Goal: Information Seeking & Learning: Learn about a topic

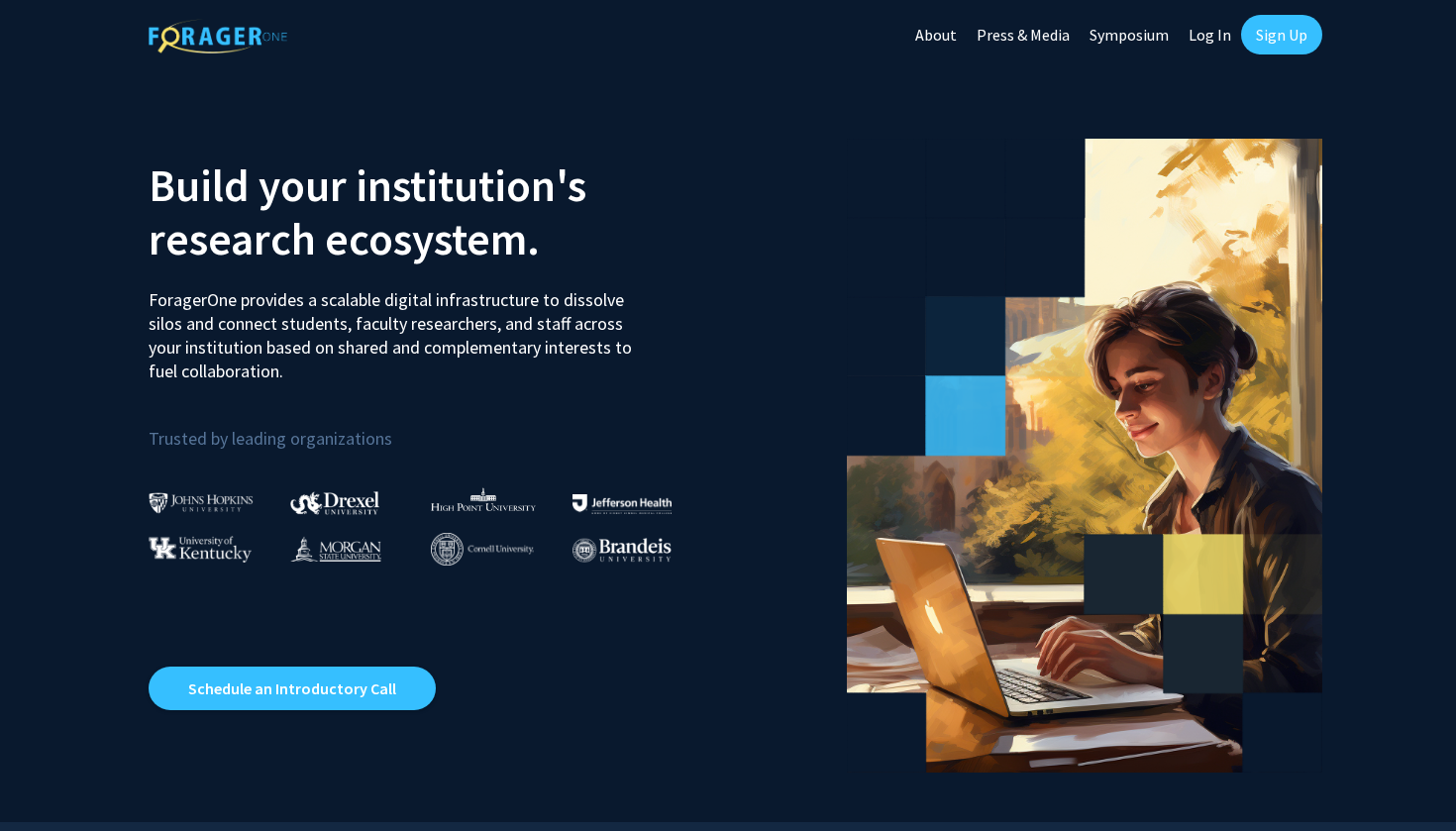
click at [1220, 37] on link "Log In" at bounding box center [1210, 34] width 63 height 69
select select
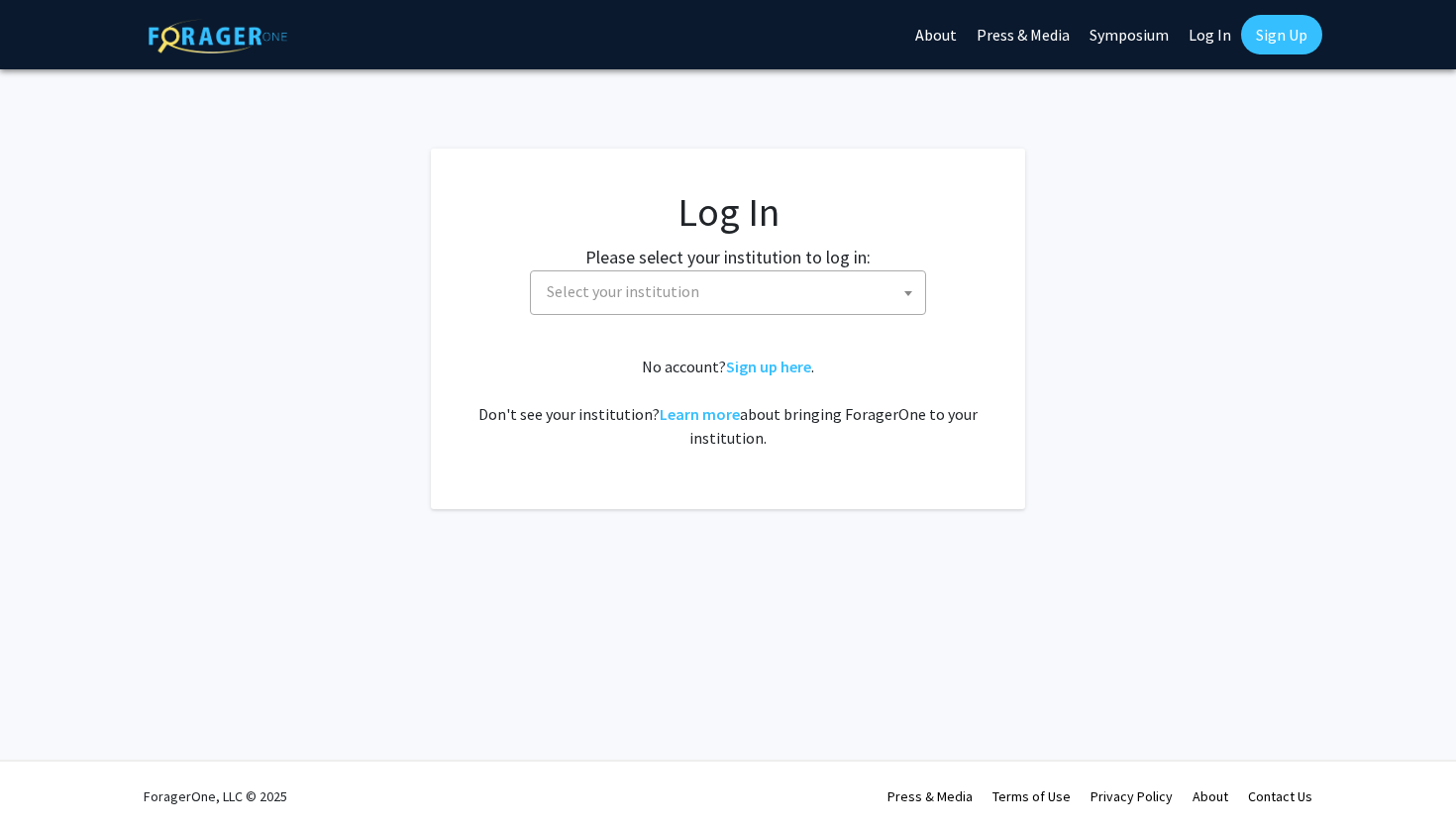
click at [692, 218] on h1 "Log In" at bounding box center [728, 212] width 515 height 48
click at [692, 341] on fg-card-body "Log In Please select your institution to log in: [GEOGRAPHIC_DATA] [GEOGRAPHIC_…" at bounding box center [728, 329] width 515 height 281
click at [697, 292] on span "Select your institution" at bounding box center [731, 291] width 386 height 41
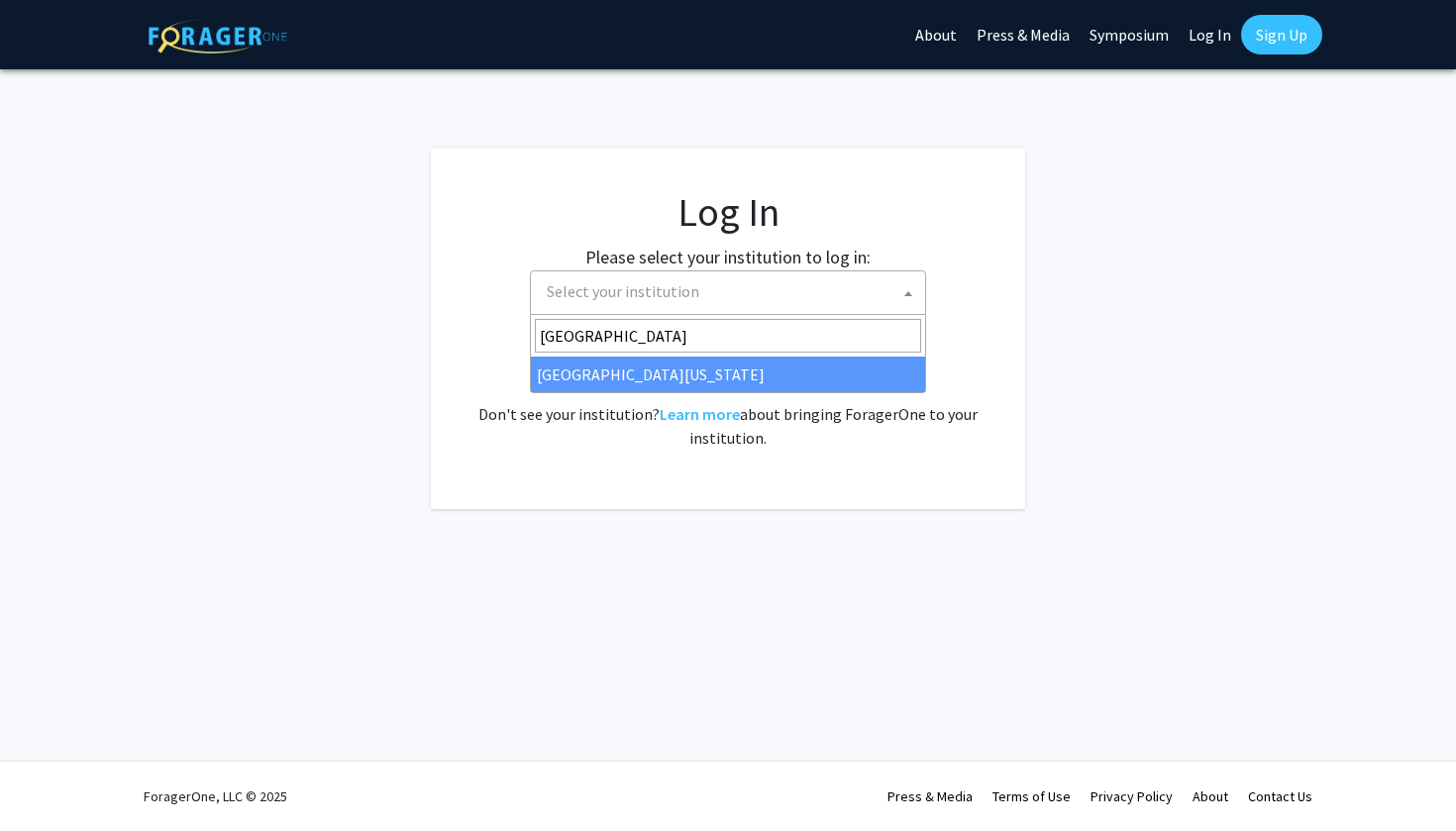
type input "[GEOGRAPHIC_DATA]"
select select "31"
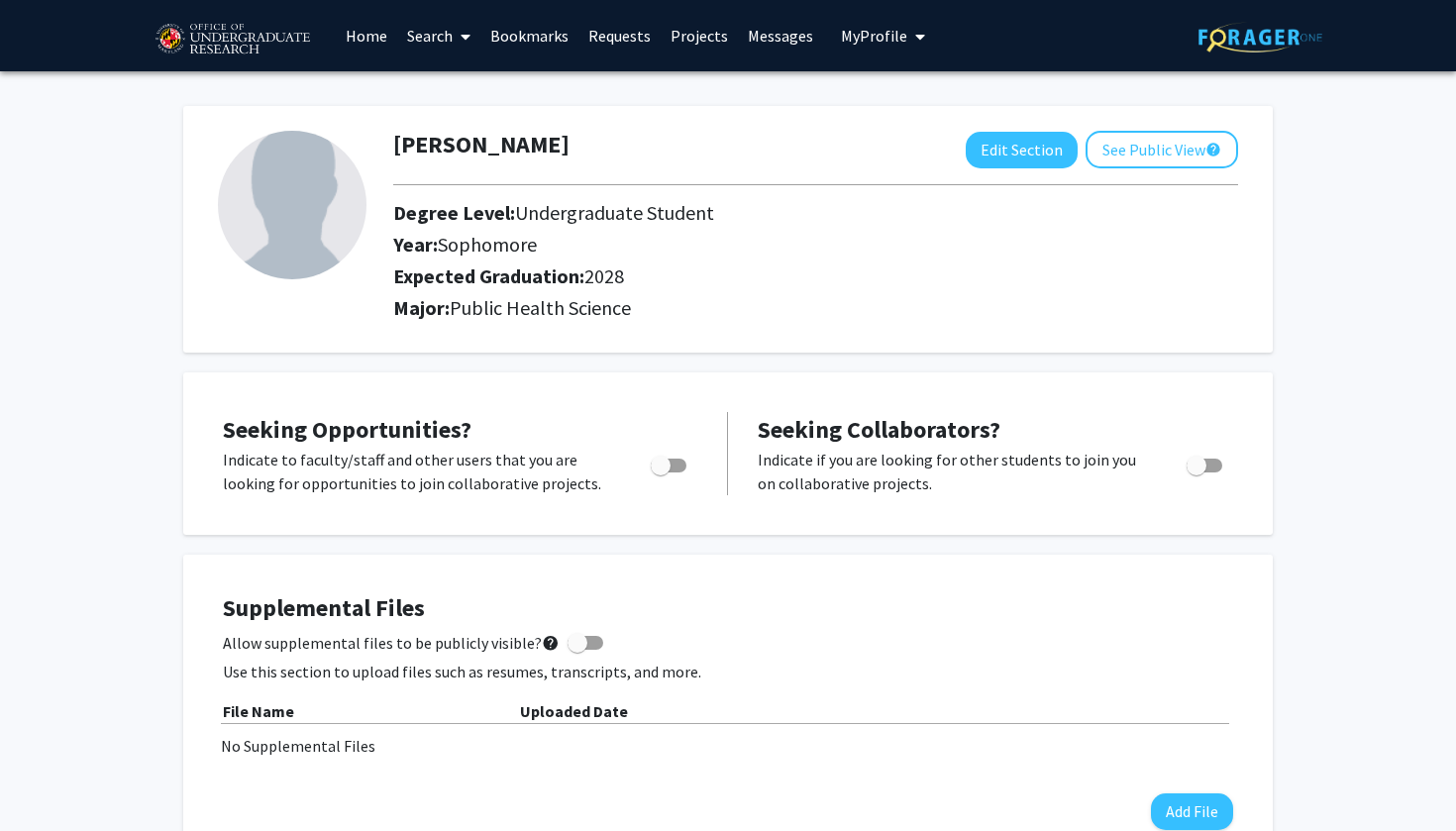
click at [672, 471] on span "Toggle" at bounding box center [669, 466] width 36 height 14
click at [661, 472] on input "Are you actively seeking opportunities?" at bounding box center [660, 472] width 1 height 1
checkbox input "true"
click at [454, 48] on span at bounding box center [462, 36] width 18 height 69
click at [462, 94] on span "Faculty/Staff" at bounding box center [470, 91] width 146 height 40
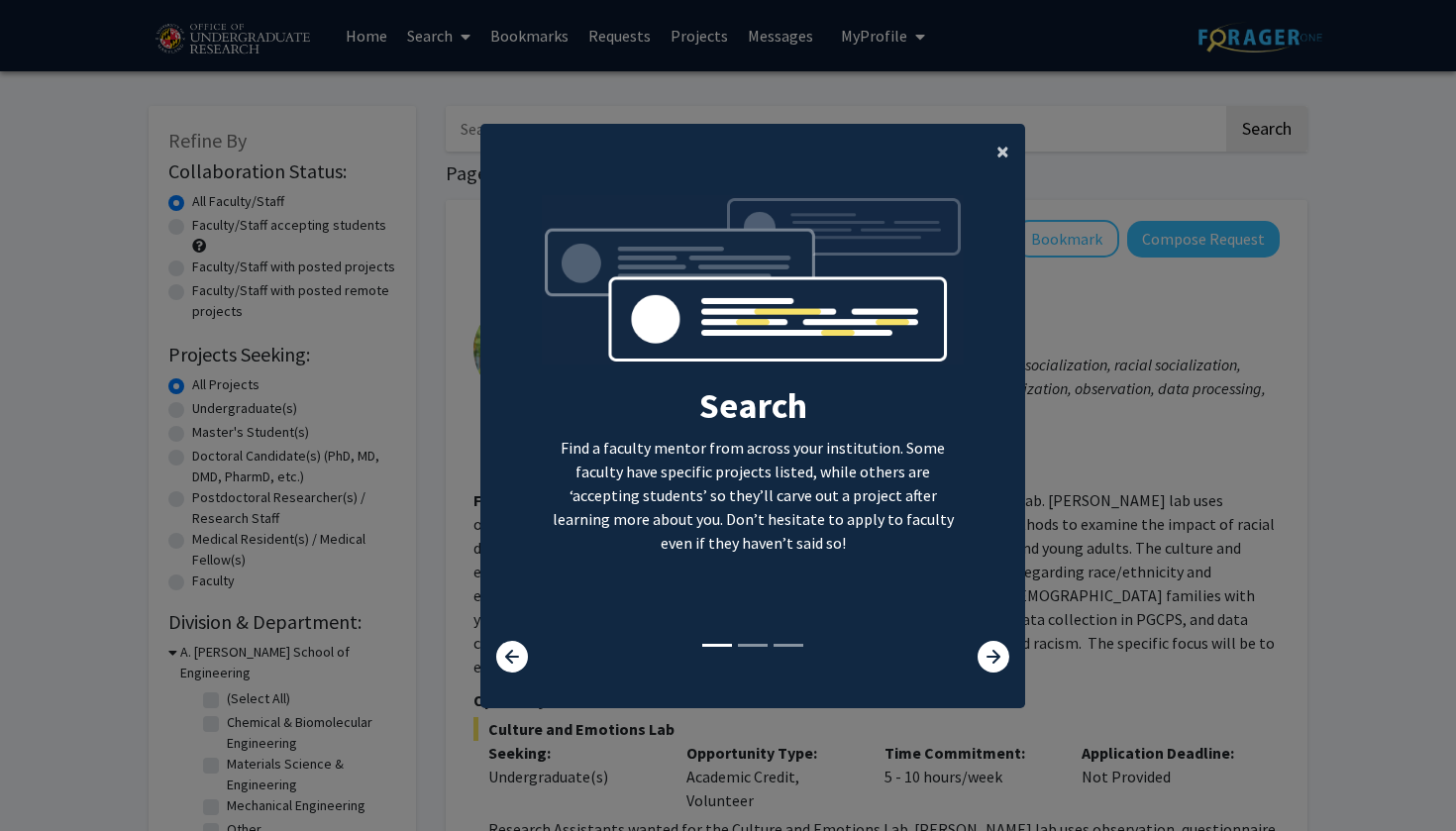
click at [1002, 157] on span "×" at bounding box center [1003, 151] width 13 height 31
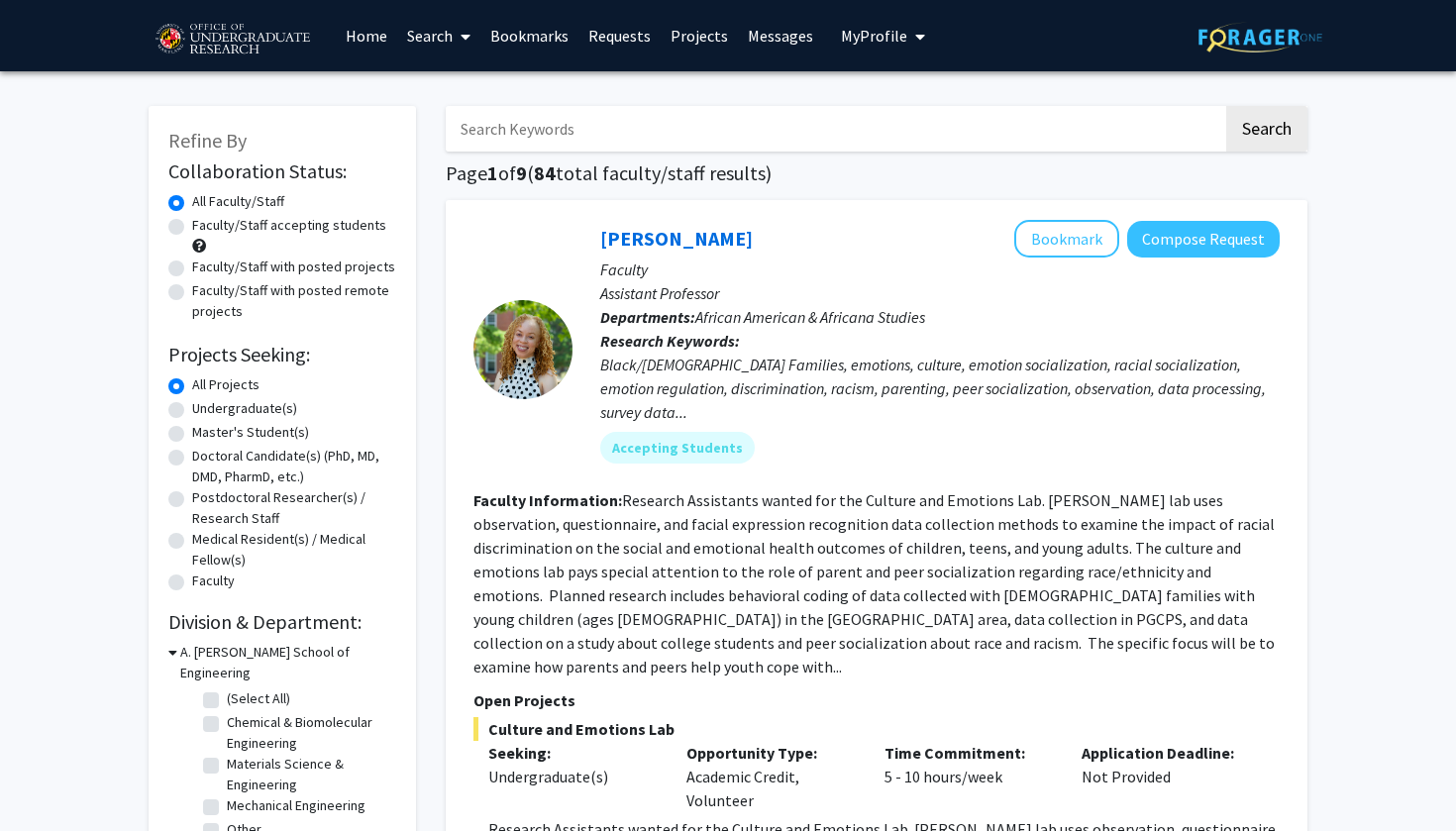
click at [772, 148] on input "Search Keywords" at bounding box center [834, 129] width 777 height 46
type input "P"
click at [268, 409] on label "Undergraduate(s)" at bounding box center [244, 408] width 105 height 21
click at [205, 409] on input "Undergraduate(s)" at bounding box center [199, 404] width 13 height 13
radio input "true"
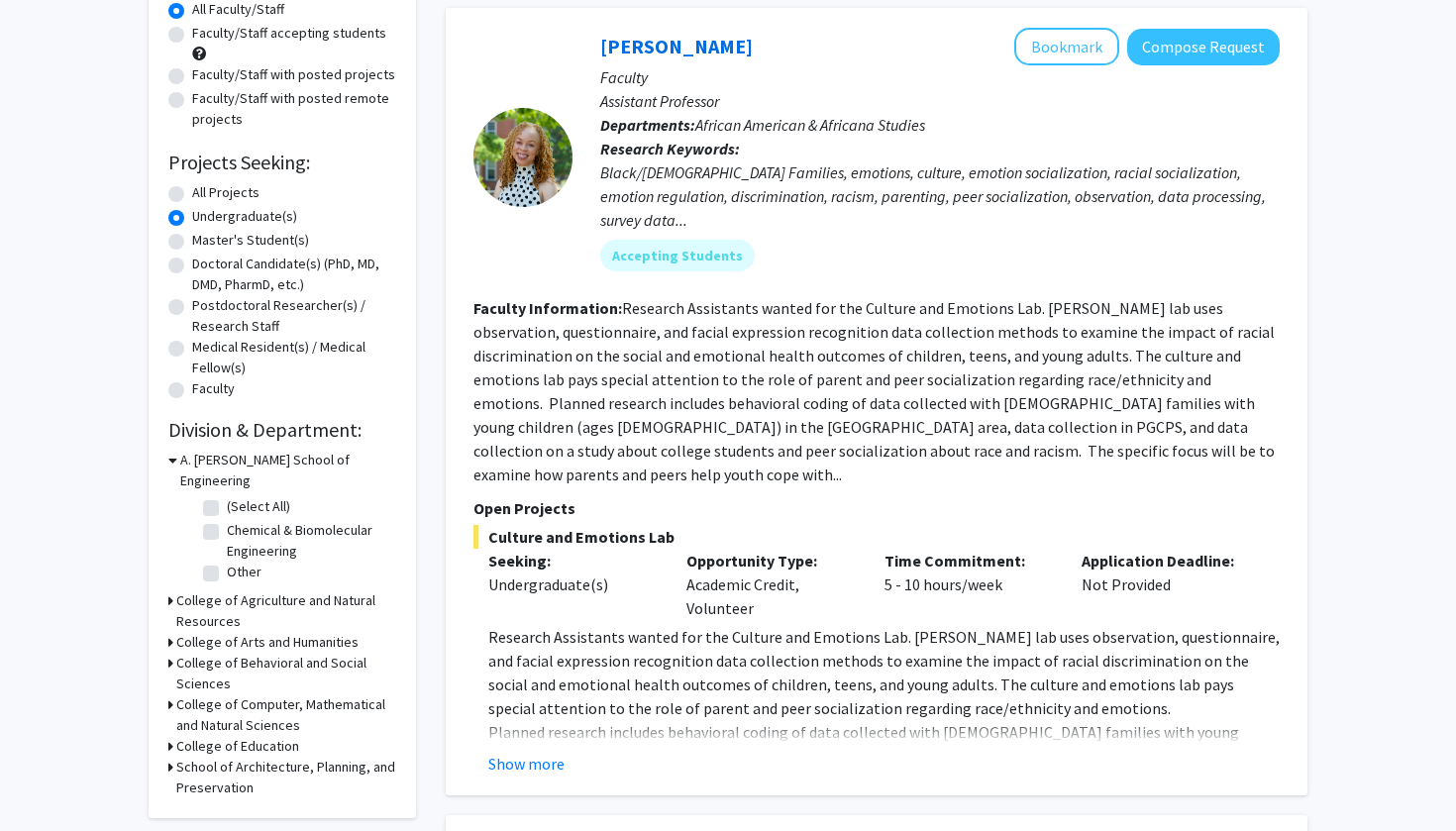
scroll to position [403, 0]
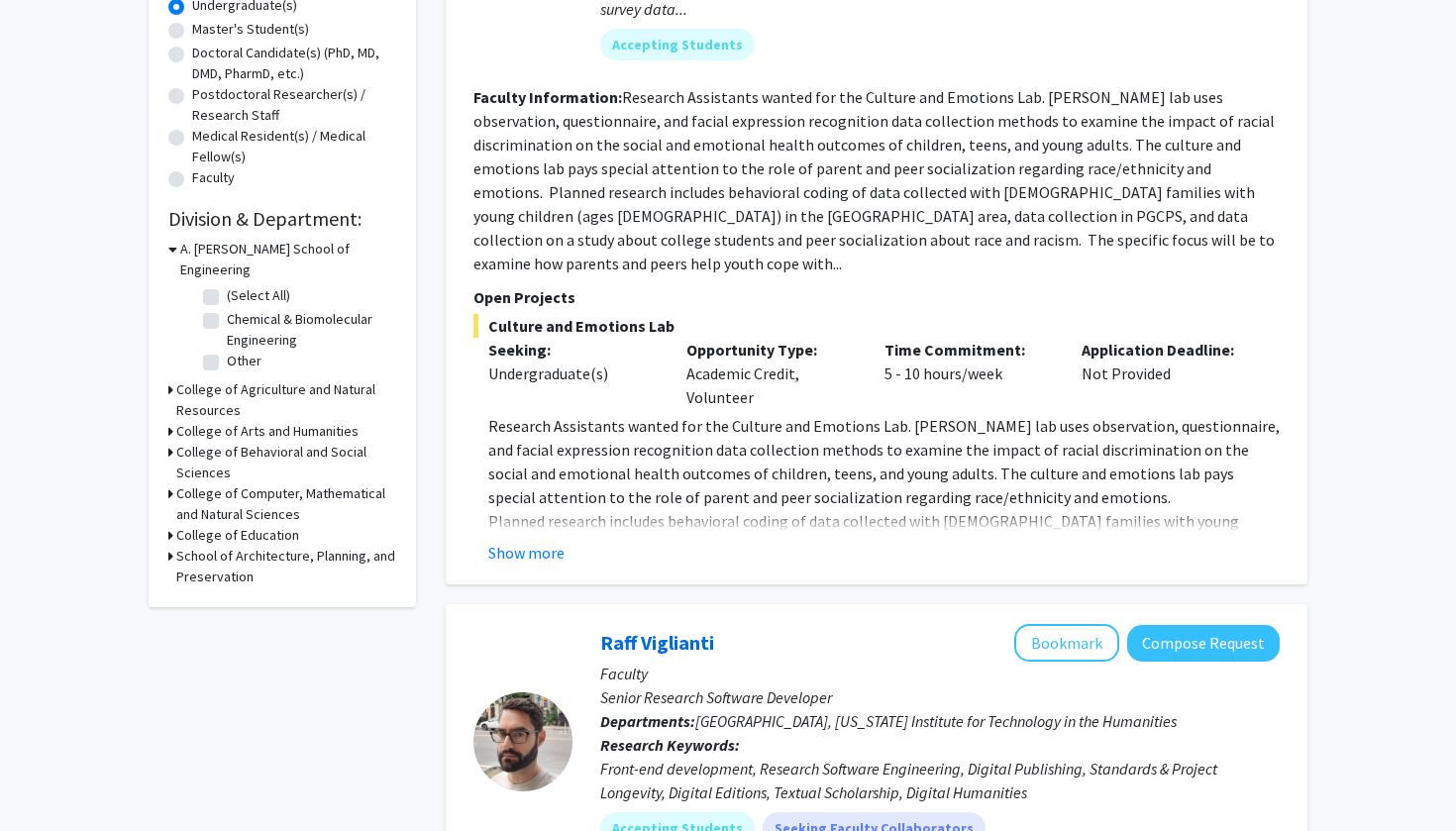
click at [299, 254] on h3 "A. [PERSON_NAME] School of Engineering" at bounding box center [288, 259] width 216 height 42
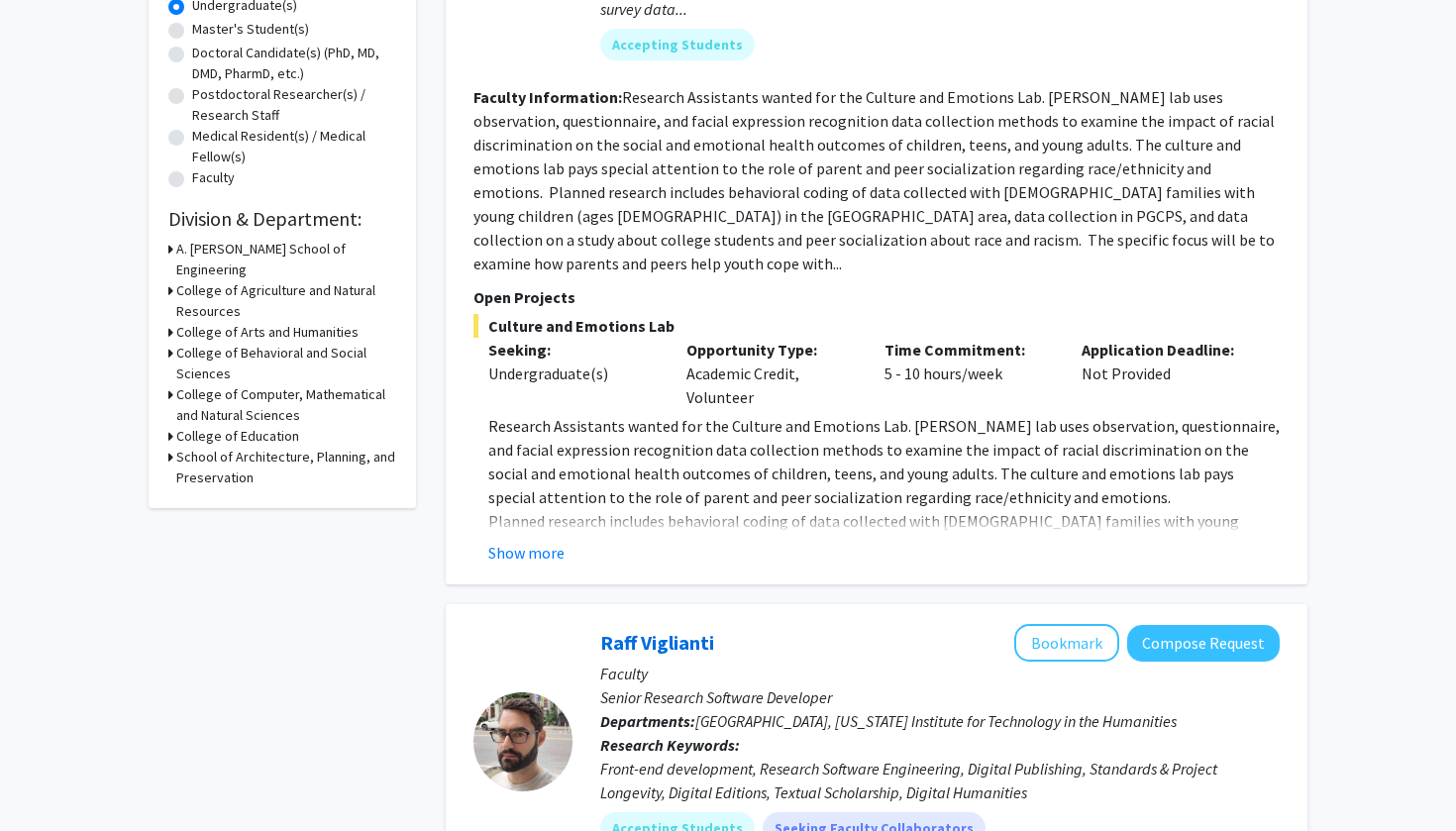
click at [218, 342] on h3 "College of Behavioral and Social Sciences" at bounding box center [286, 363] width 220 height 42
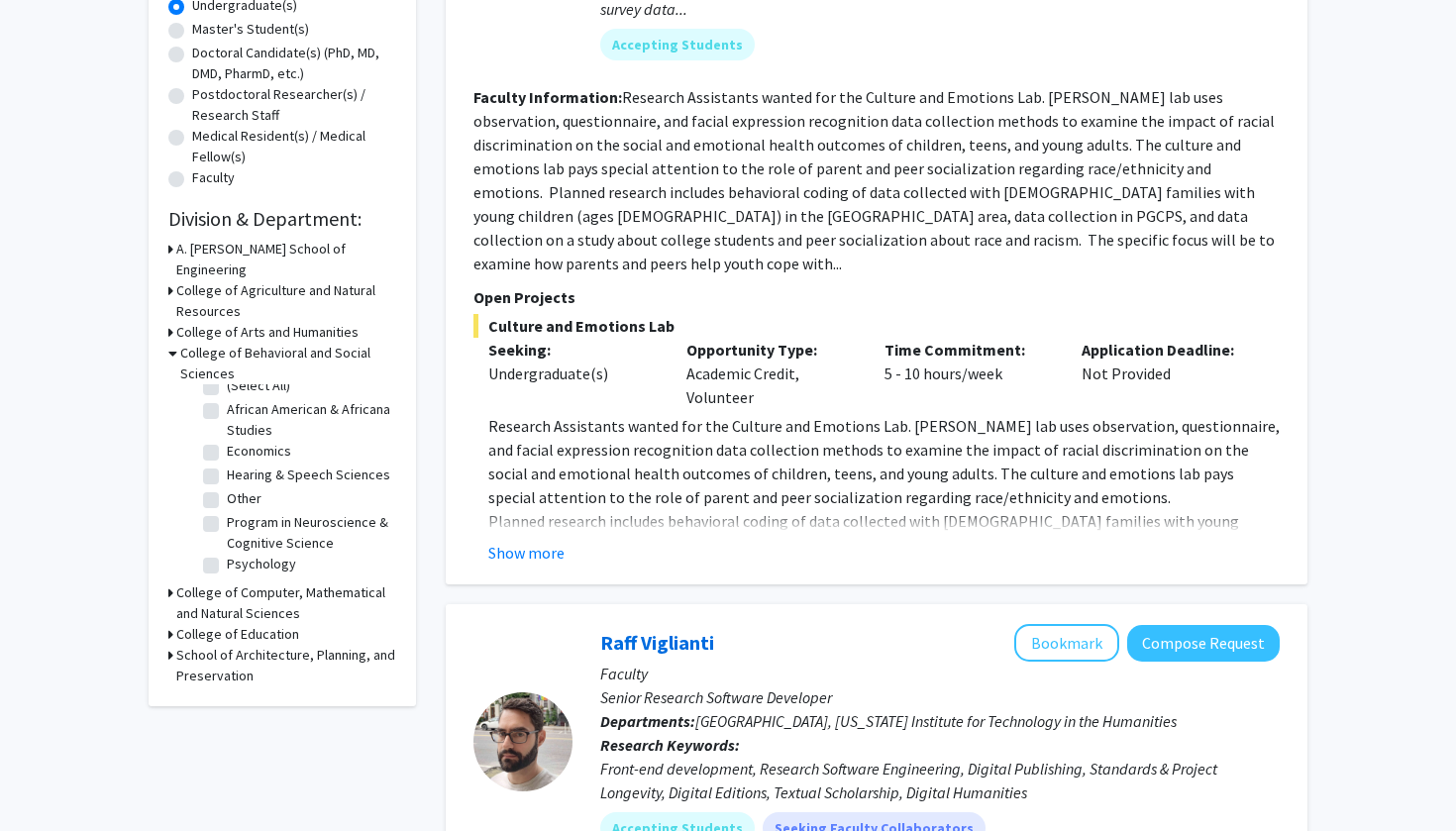
scroll to position [14, 0]
click at [209, 512] on fg-checkbox "Program in Neuroscience & Cognitive Science Program in Neuroscience & Cognitive…" at bounding box center [296, 533] width 189 height 42
click at [227, 512] on label "Program in Neuroscience & Cognitive Science" at bounding box center [308, 533] width 165 height 42
click at [227, 512] on input "Program in Neuroscience & Cognitive Science" at bounding box center [233, 518] width 13 height 13
checkbox input "true"
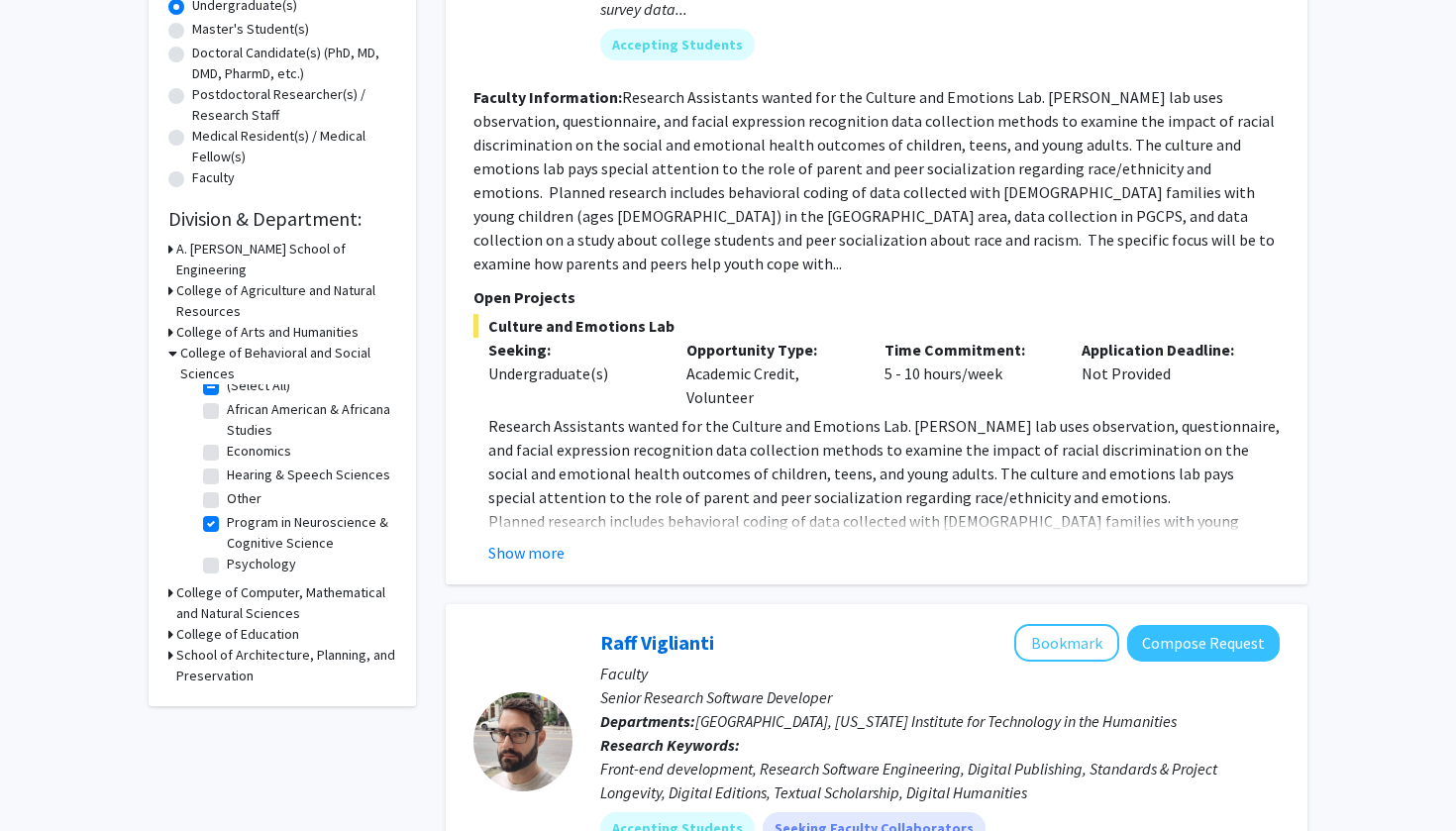
checkbox input "true"
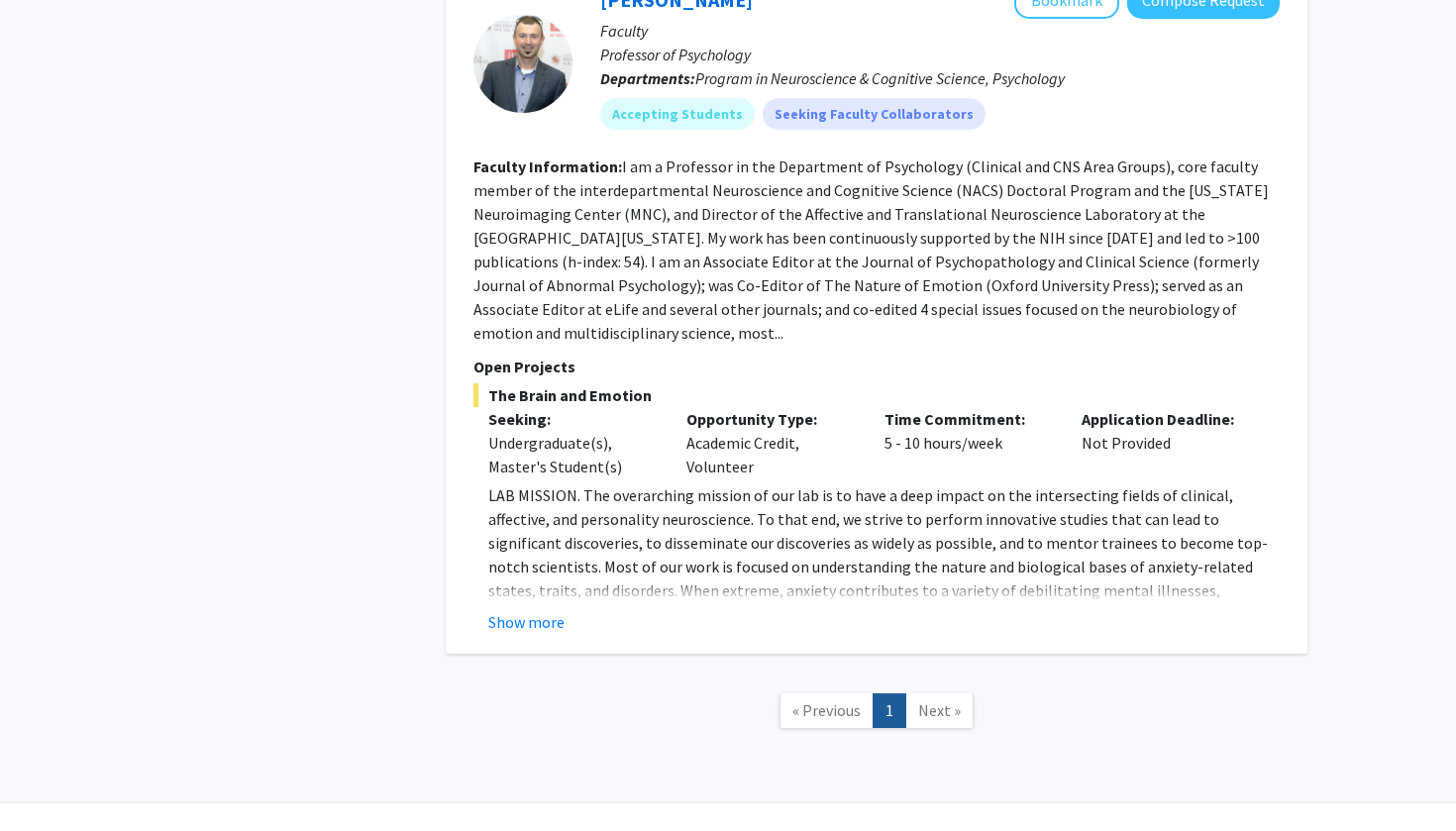
scroll to position [1245, 0]
click at [522, 610] on button "Show more" at bounding box center [526, 622] width 76 height 24
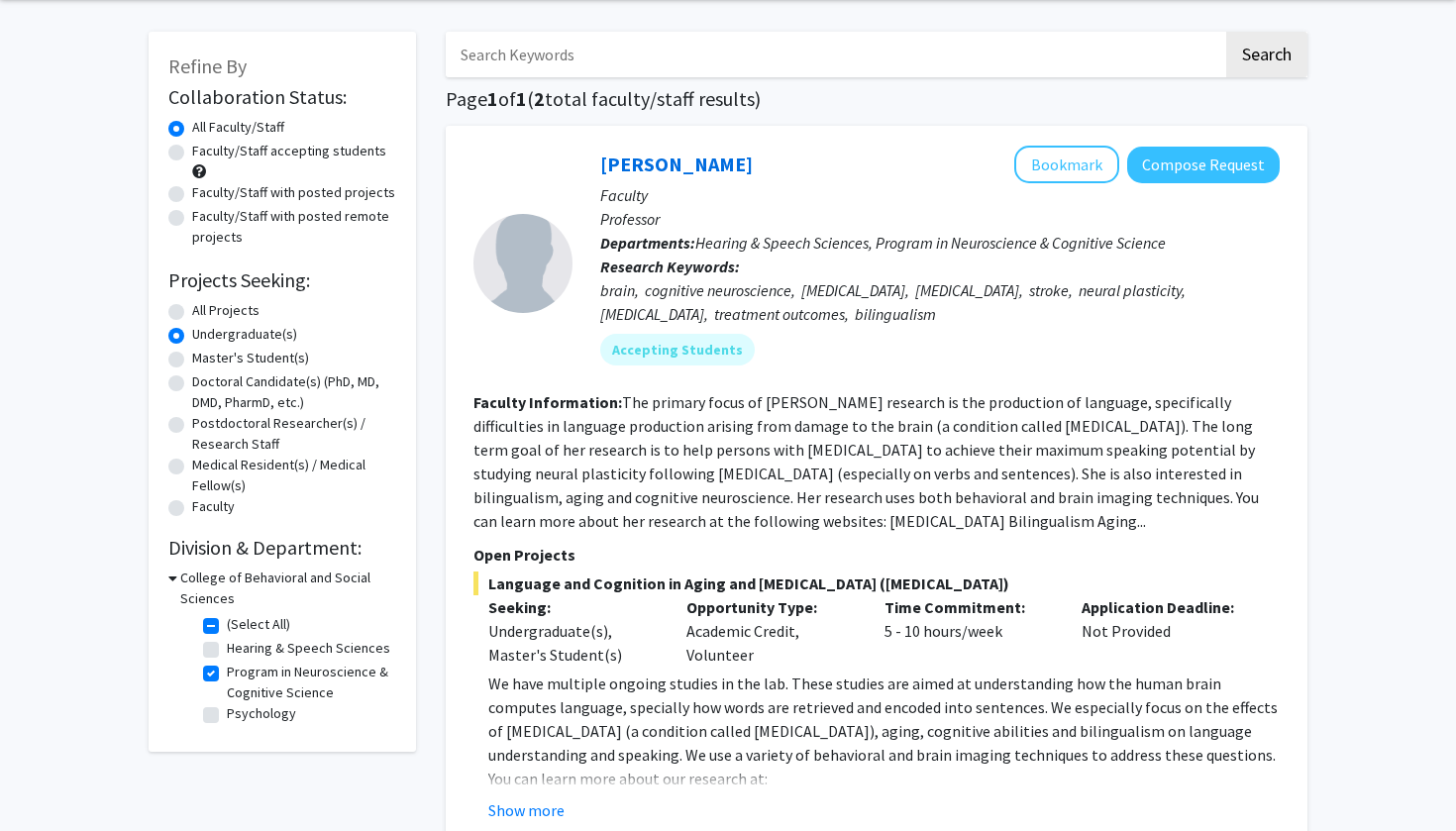
scroll to position [75, 0]
click at [277, 583] on h3 "College of Behavioral and Social Sciences" at bounding box center [288, 588] width 216 height 42
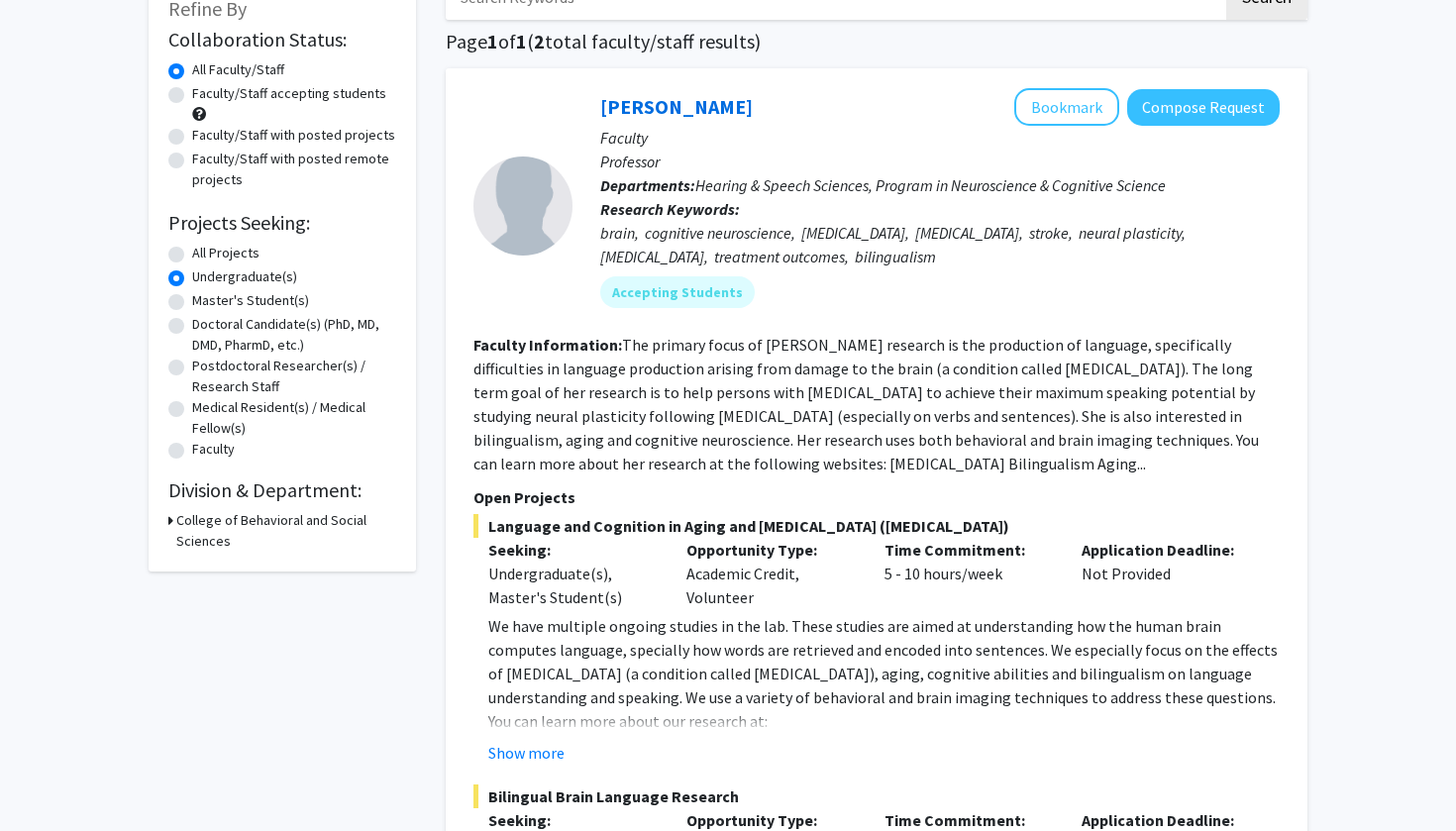
click at [254, 522] on h3 "College of Behavioral and Social Sciences" at bounding box center [286, 531] width 220 height 42
click at [227, 622] on label "Program in Neuroscience & Cognitive Science" at bounding box center [308, 624] width 165 height 42
click at [227, 617] on input "Program in Neuroscience & Cognitive Science" at bounding box center [233, 610] width 13 height 13
checkbox input "false"
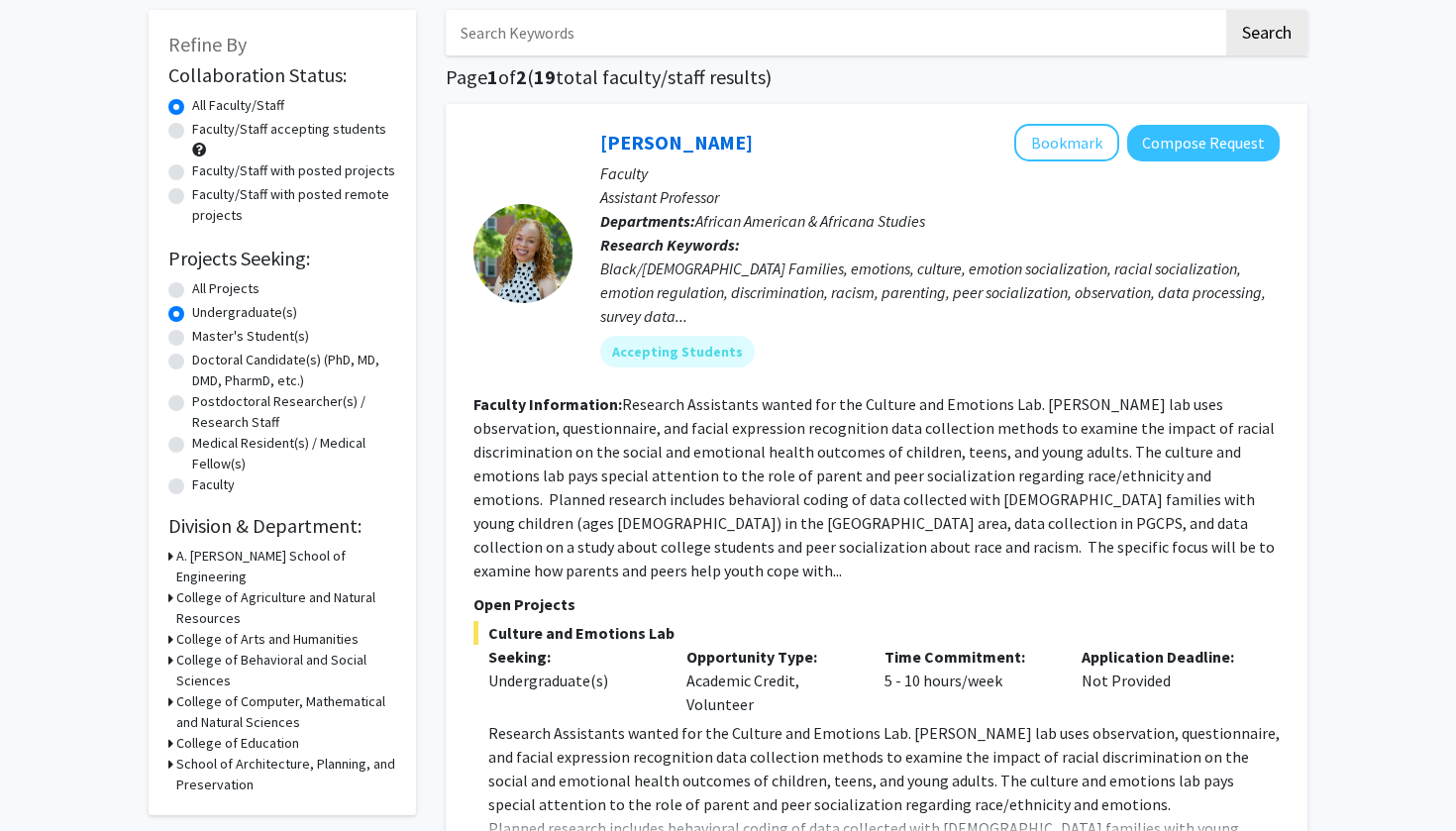
scroll to position [101, 0]
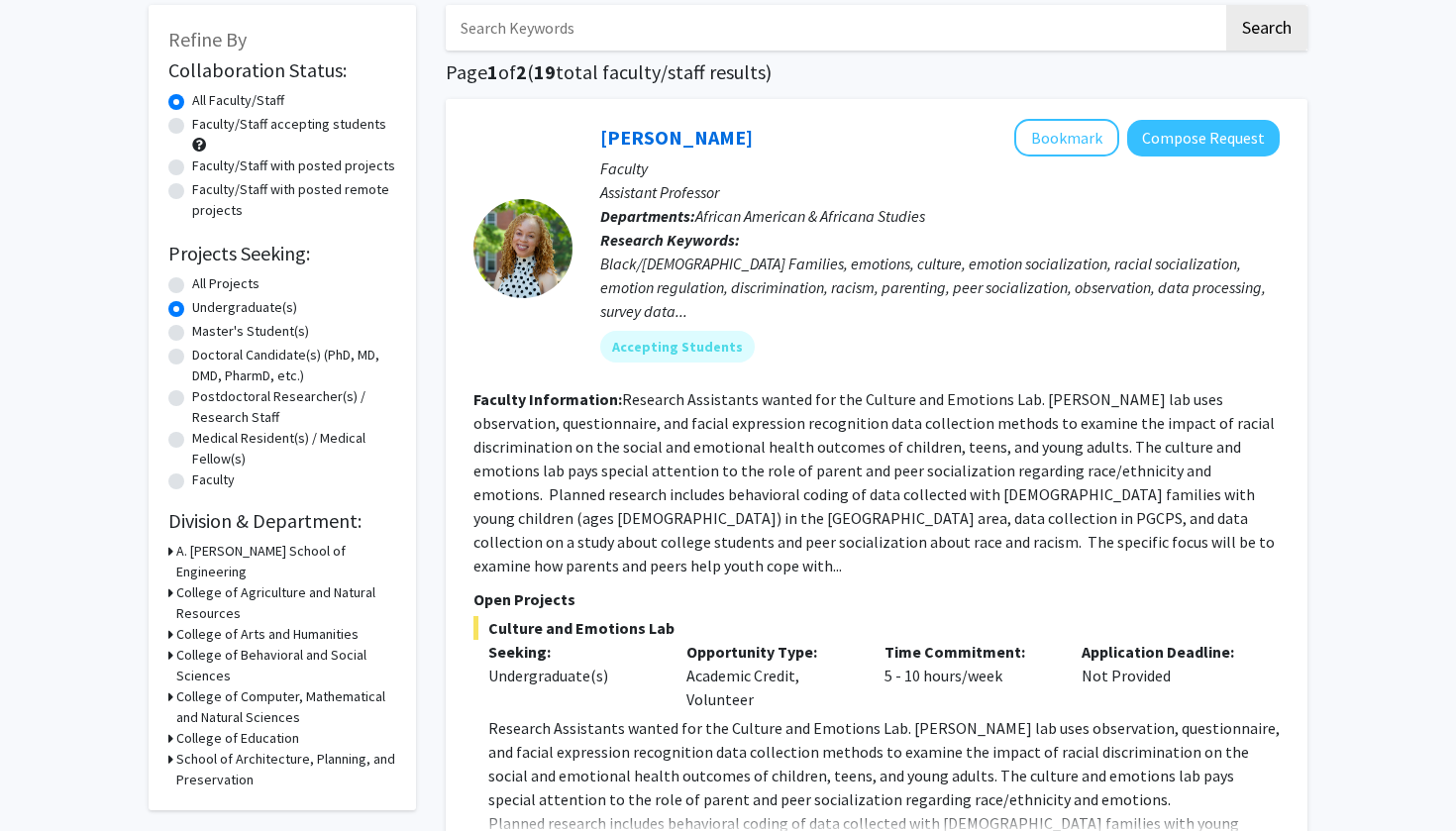
click at [202, 587] on h3 "College of Agriculture and Natural Resources" at bounding box center [286, 604] width 220 height 42
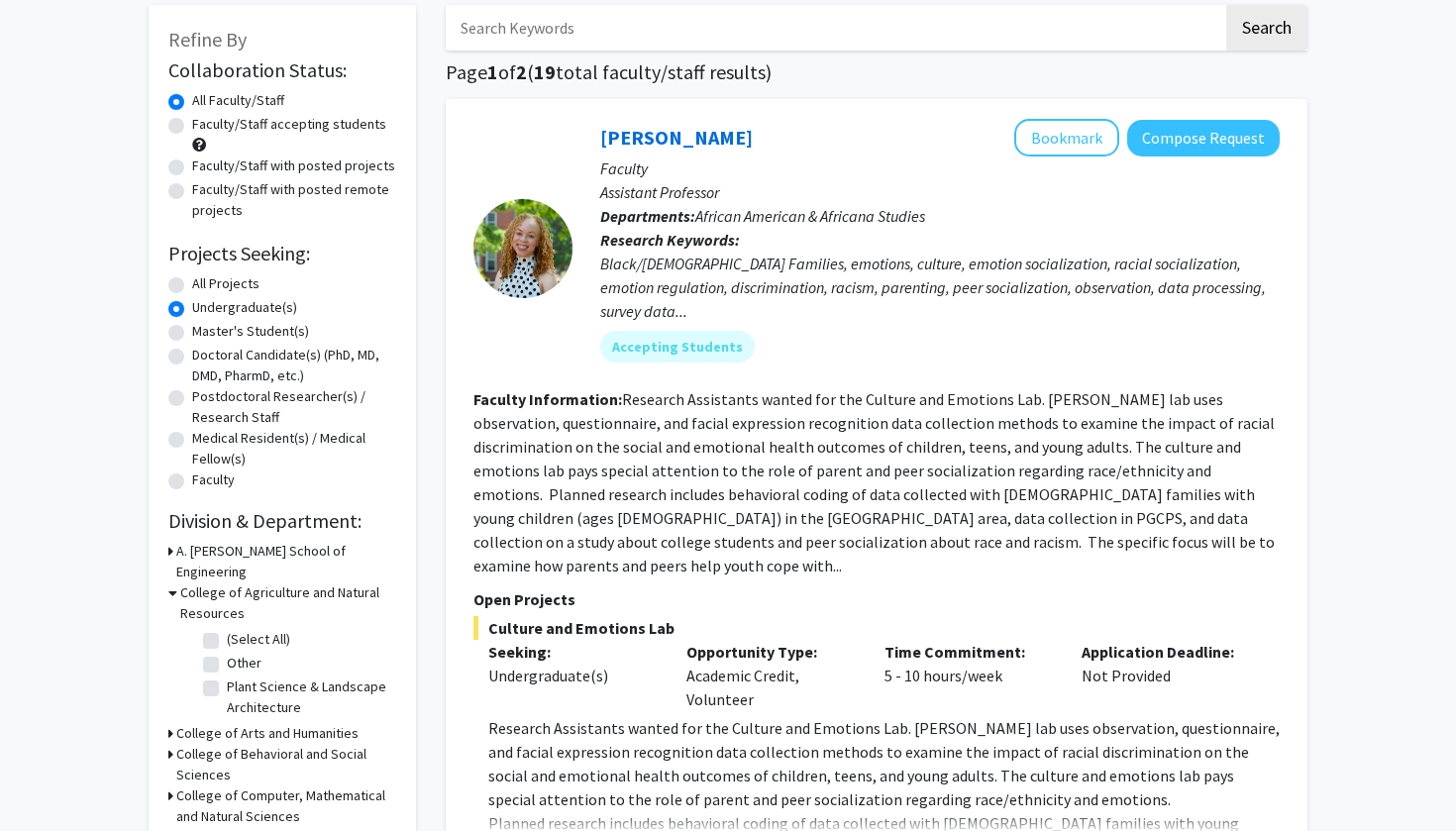
click at [204, 587] on h3 "College of Agriculture and Natural Resources" at bounding box center [288, 604] width 216 height 42
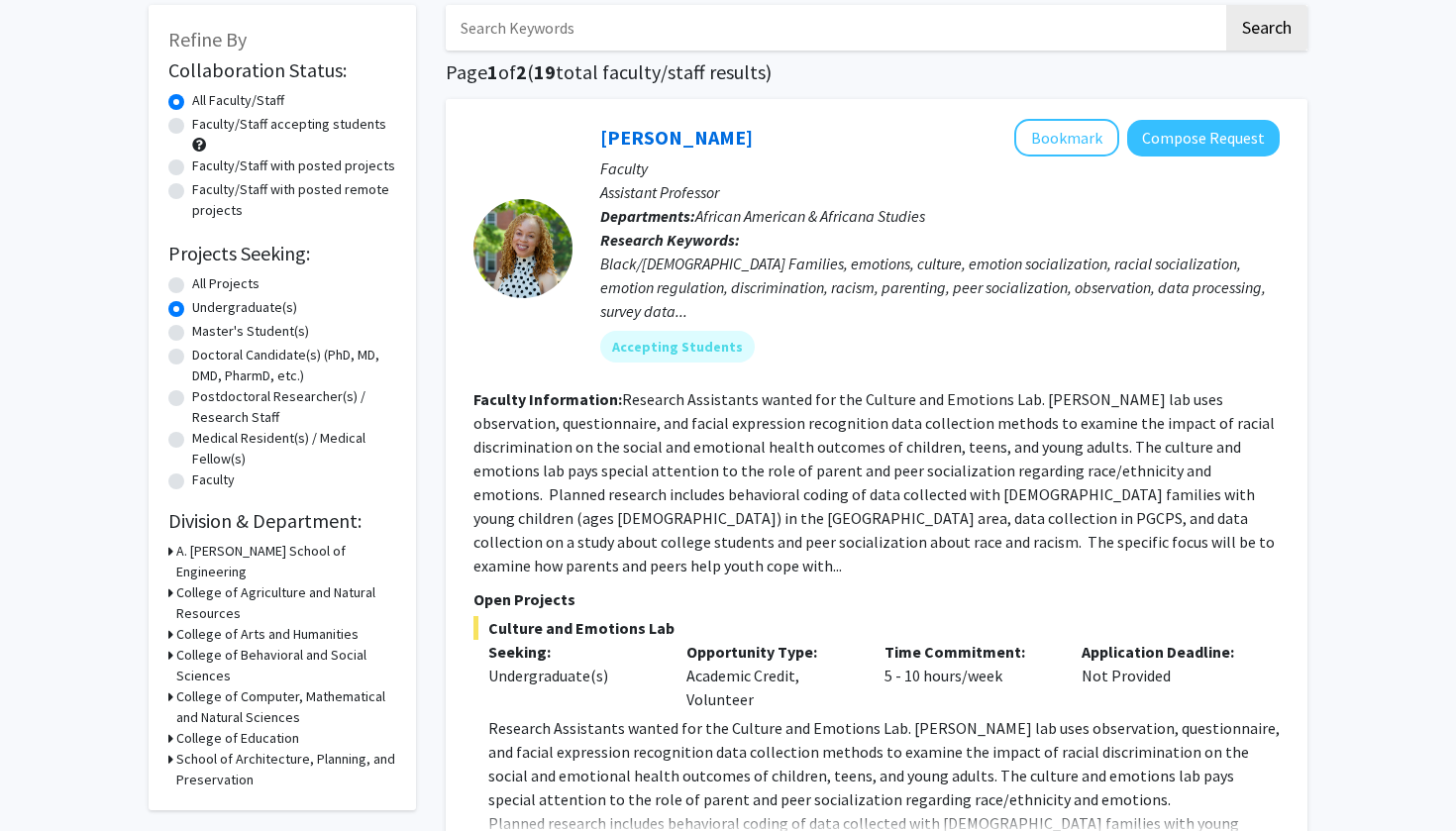
click at [201, 644] on h3 "College of Behavioral and Social Sciences" at bounding box center [286, 665] width 220 height 42
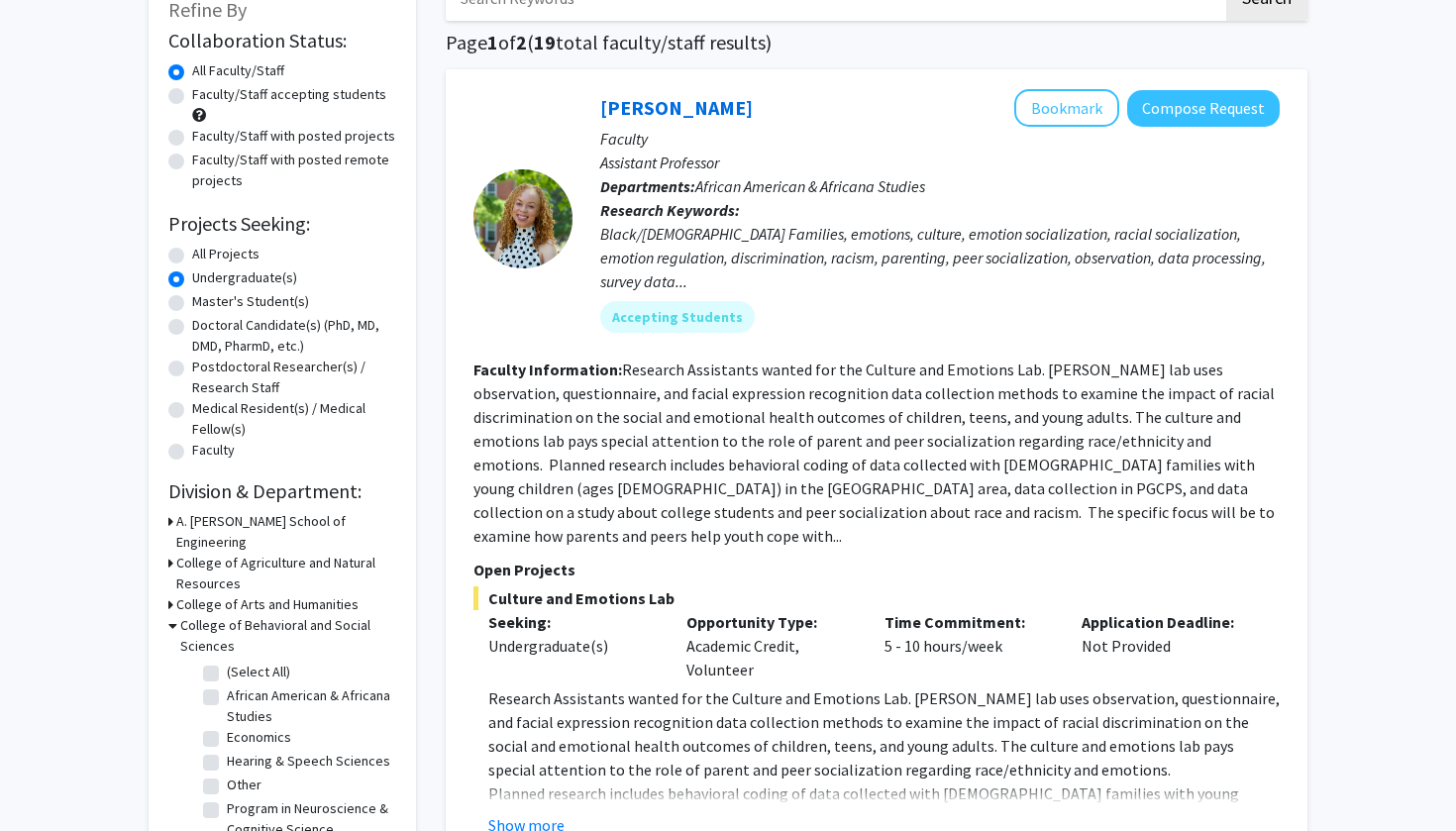
scroll to position [140, 0]
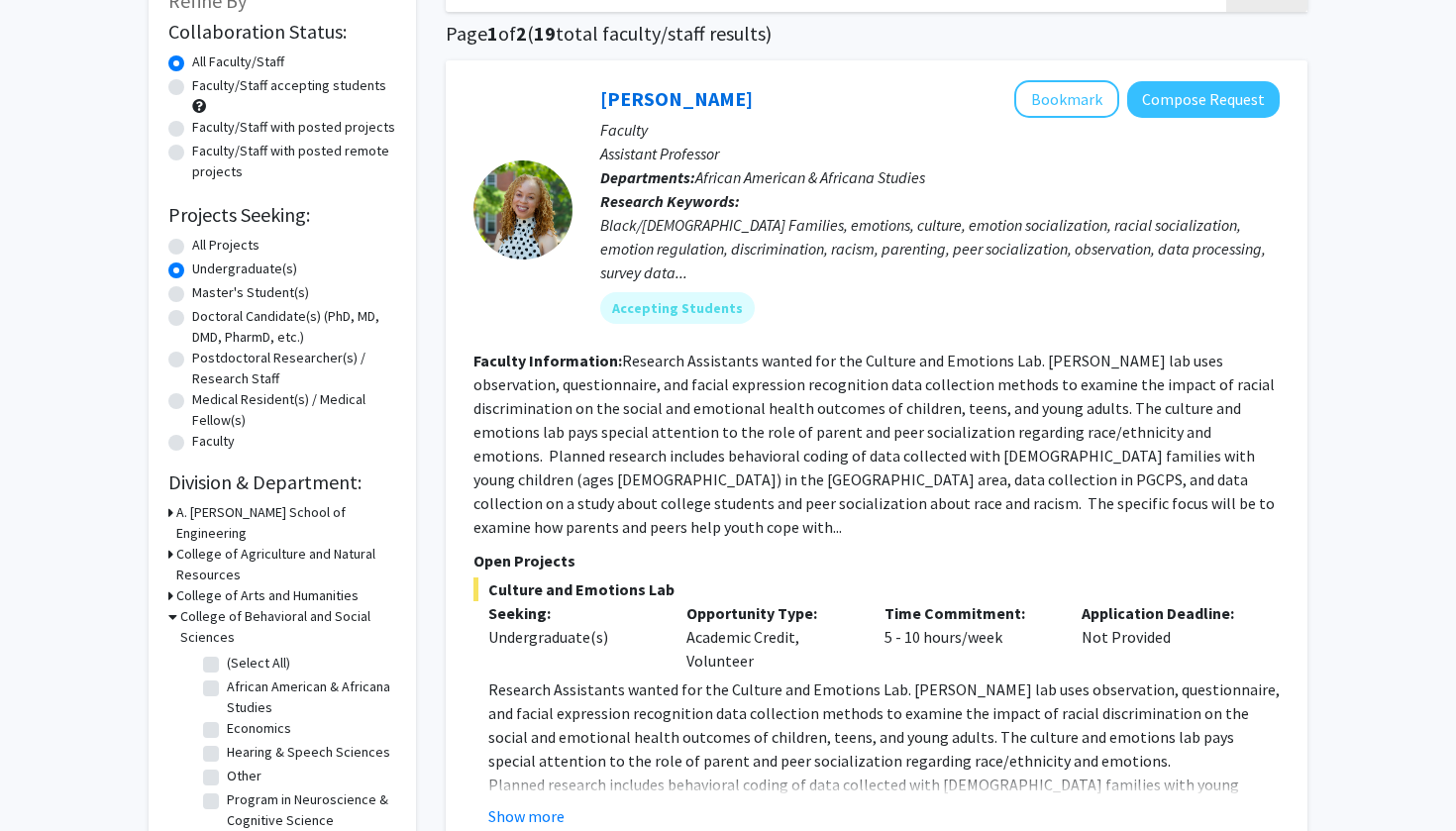
click at [217, 765] on fg-checkbox "Other Other" at bounding box center [296, 777] width 189 height 24
click at [227, 765] on label "Other" at bounding box center [243, 775] width 35 height 21
click at [227, 765] on input "Other" at bounding box center [233, 771] width 13 height 13
checkbox input "true"
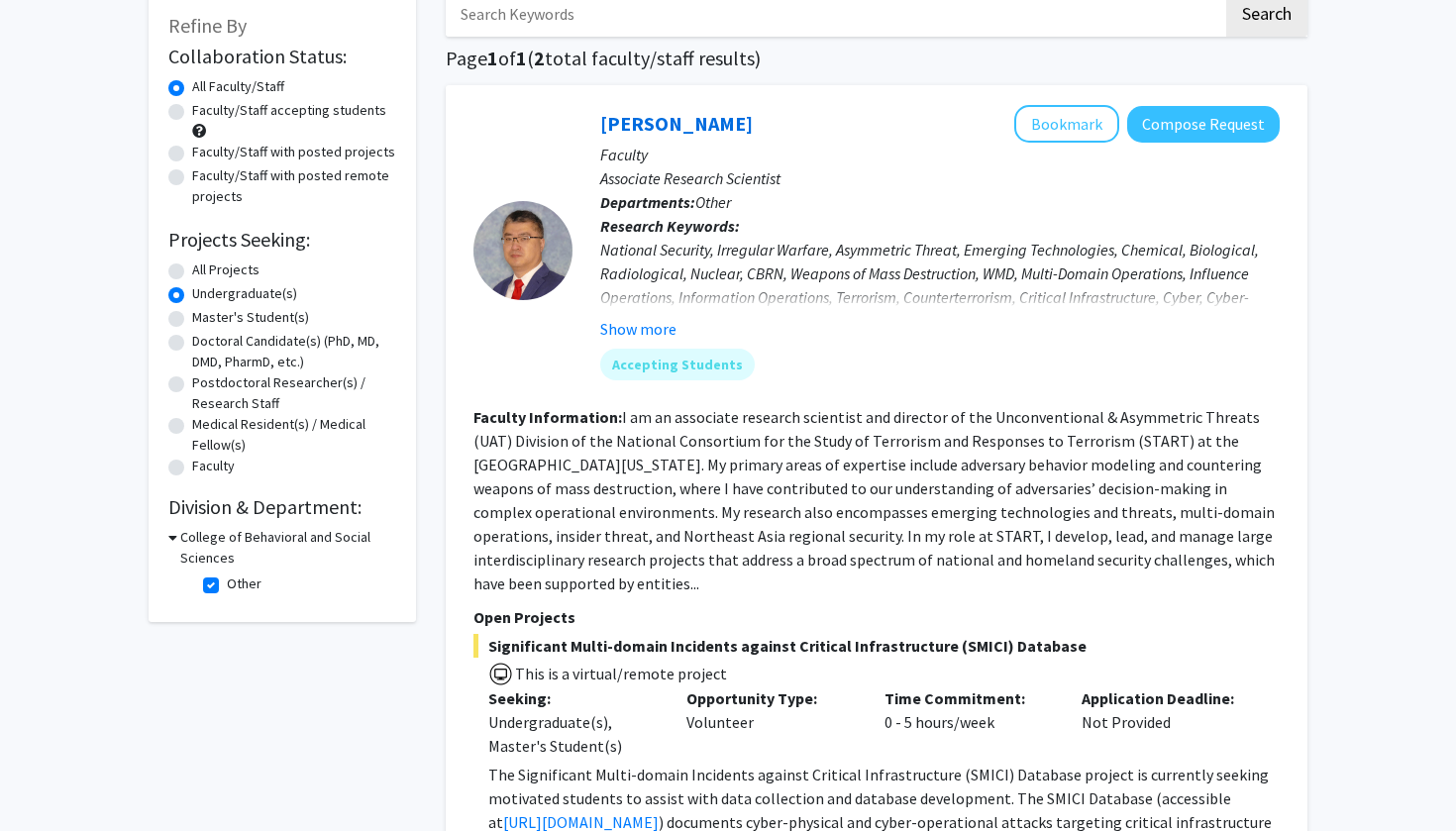
scroll to position [120, 0]
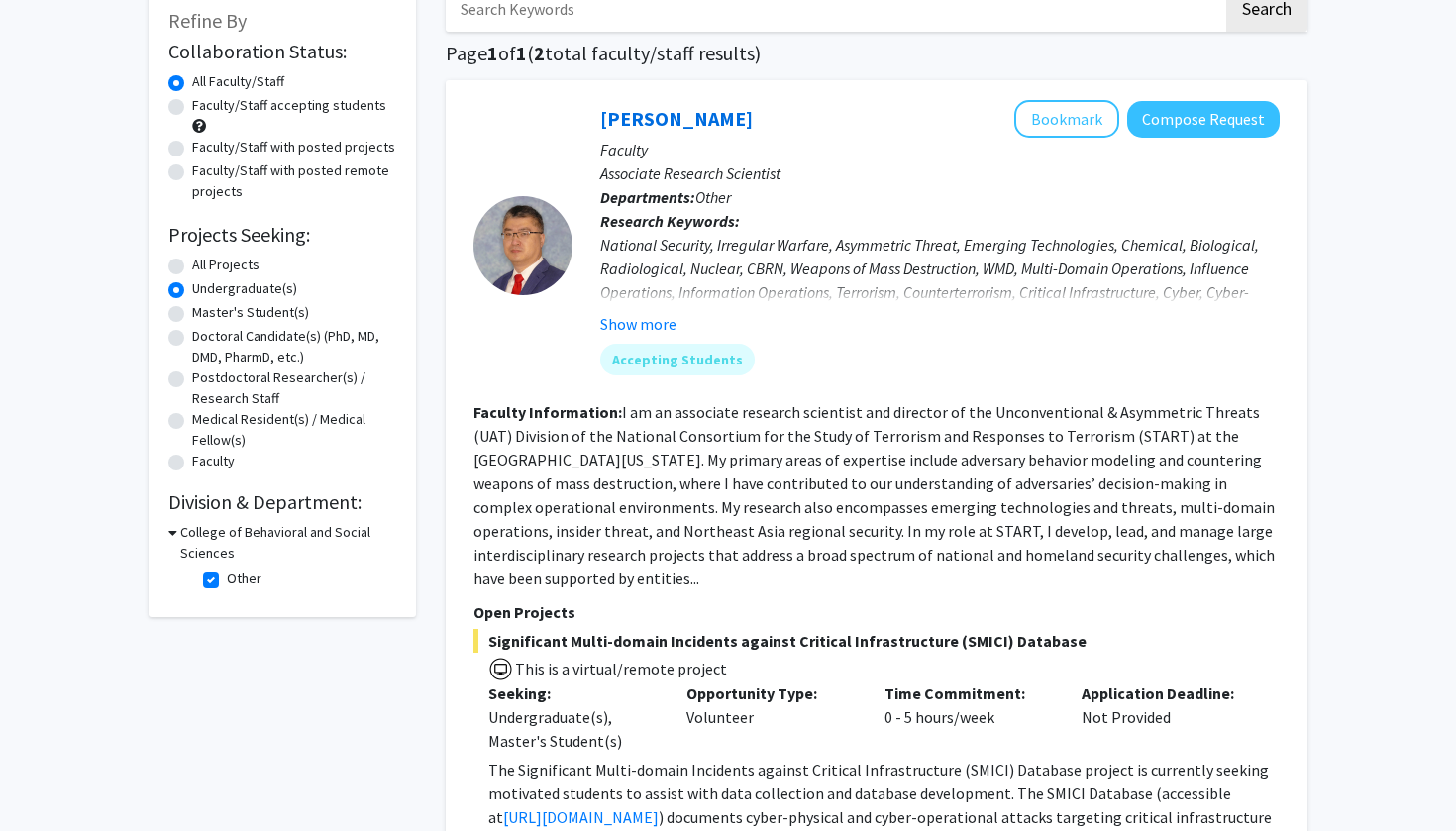
click at [227, 584] on label "Other" at bounding box center [243, 579] width 35 height 21
click at [227, 582] on input "Other" at bounding box center [233, 575] width 13 height 13
checkbox input "false"
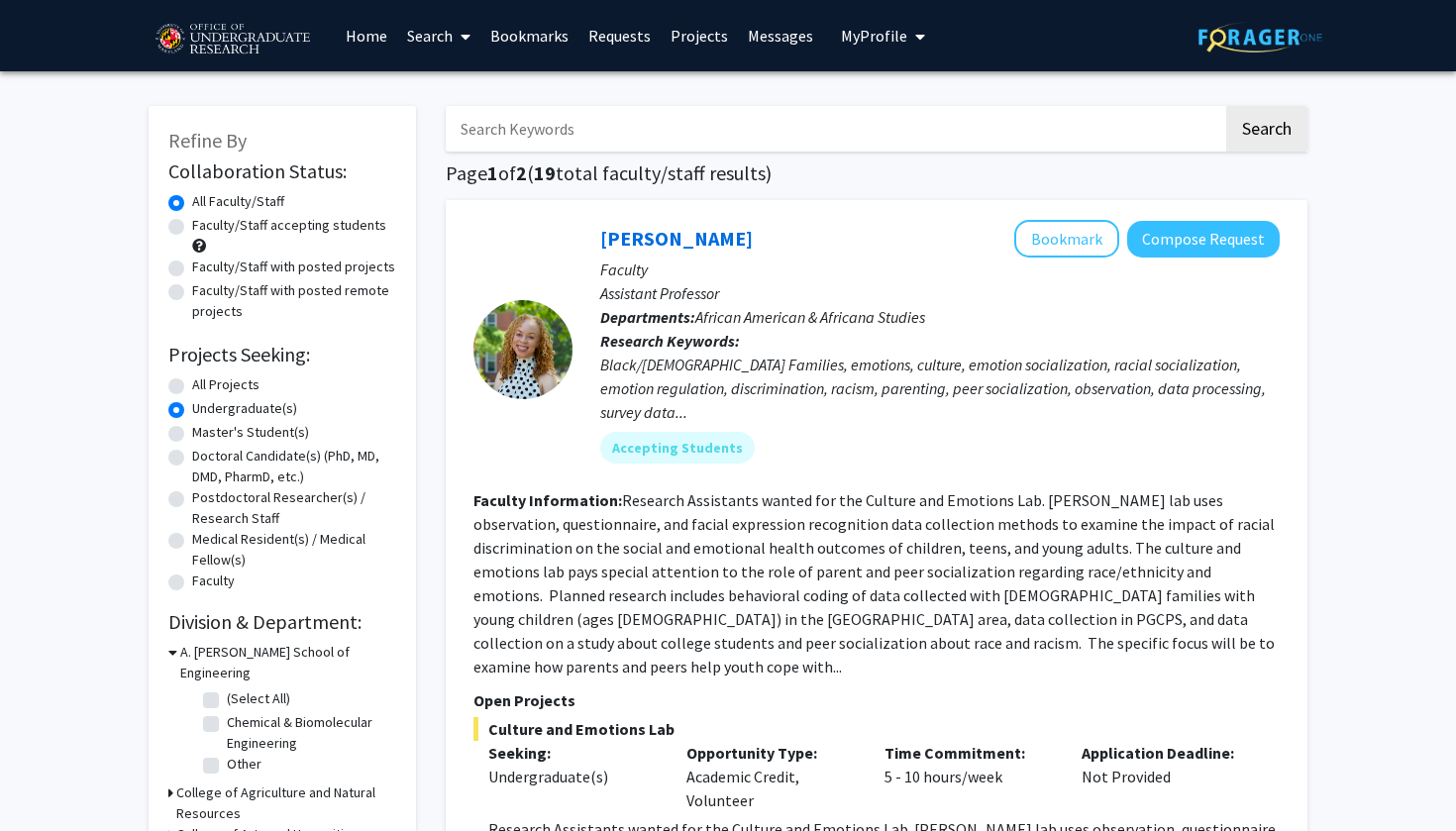
click at [202, 661] on h3 "A. [PERSON_NAME] School of Engineering" at bounding box center [288, 662] width 216 height 42
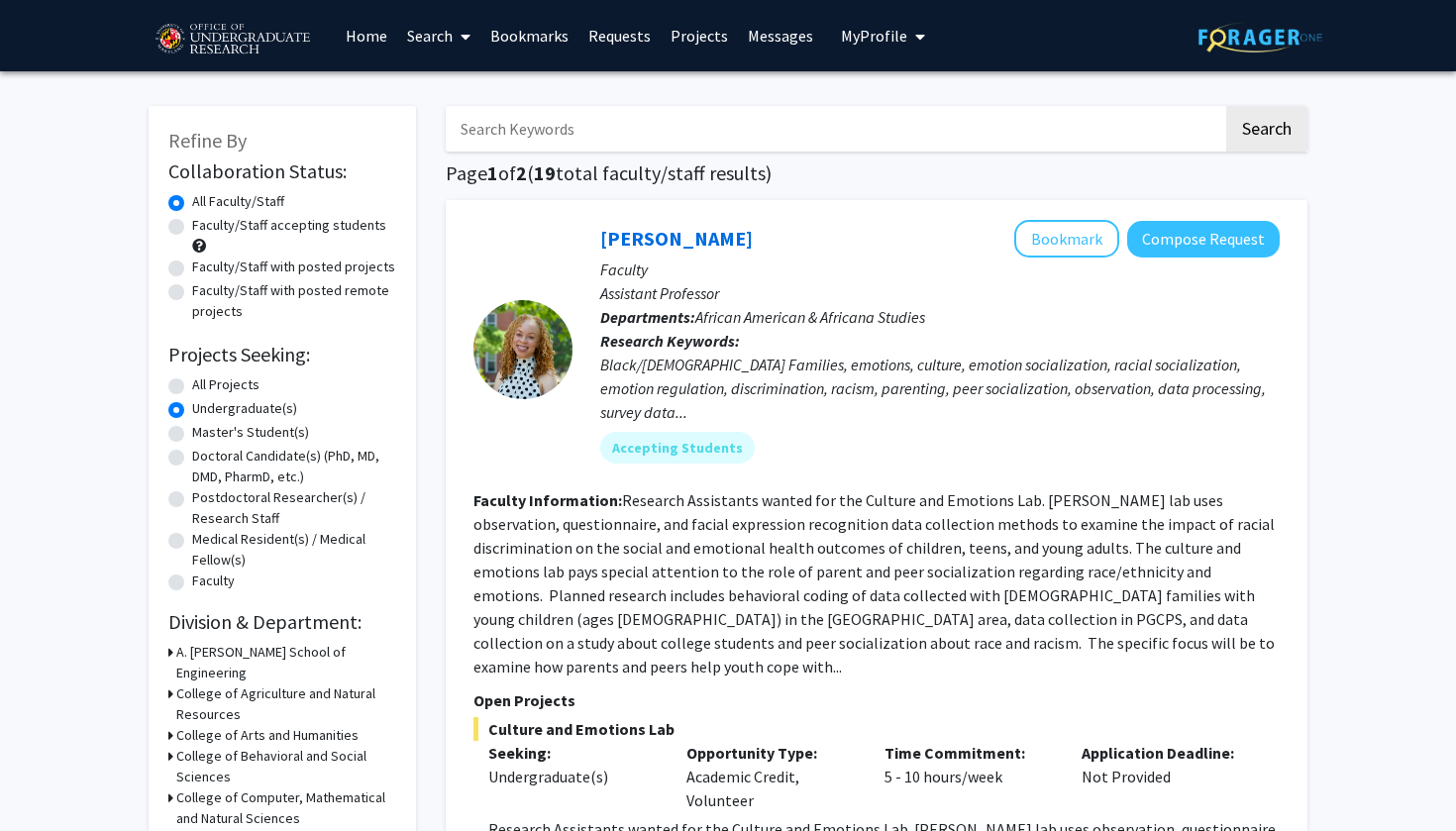
click at [803, 127] on input "Search Keywords" at bounding box center [834, 129] width 777 height 46
type input "Public Health"
click at [1271, 141] on button "Search" at bounding box center [1266, 129] width 81 height 46
radio input "true"
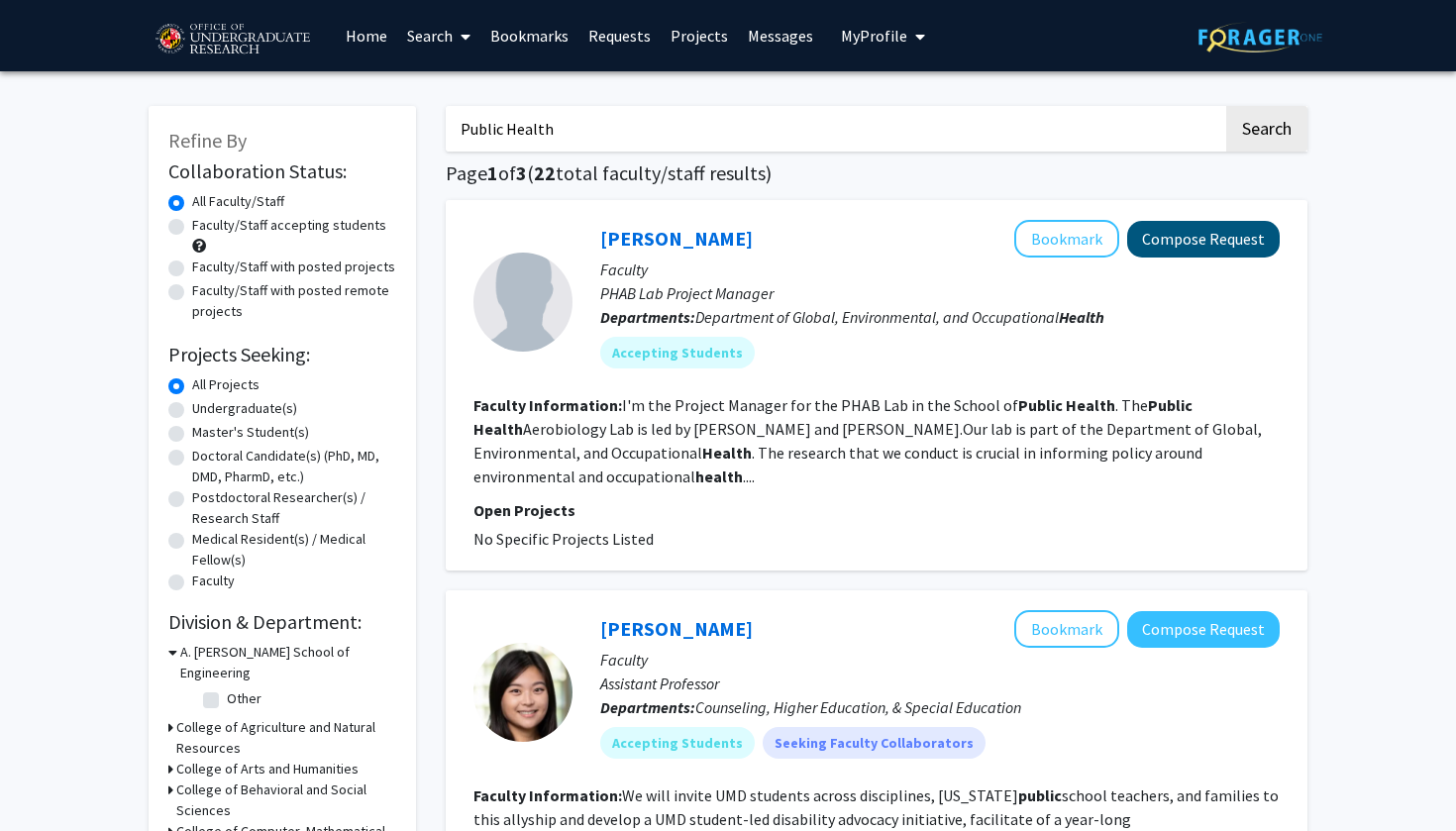
click at [1226, 238] on button "Compose Request" at bounding box center [1204, 238] width 153 height 37
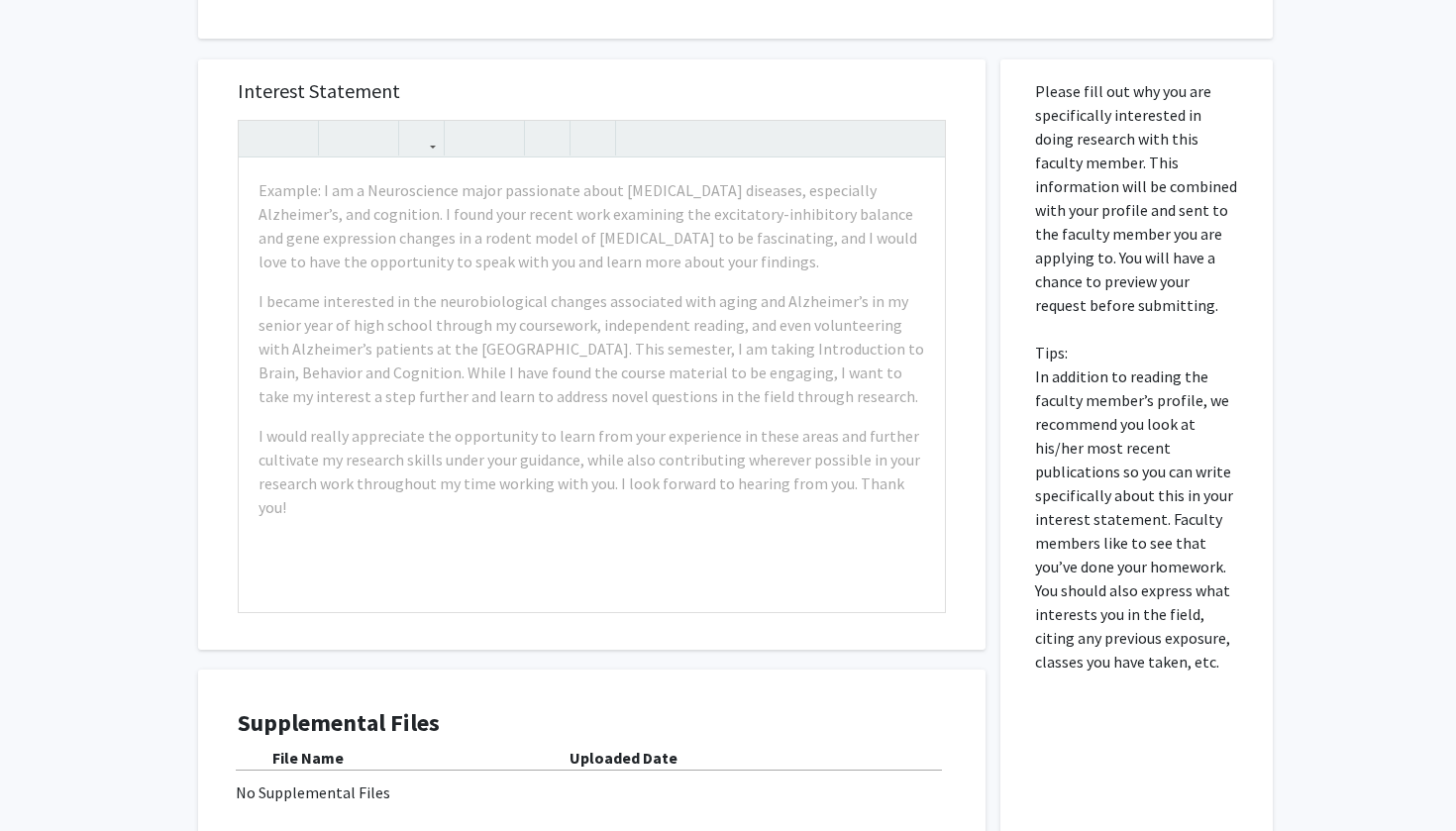
scroll to position [282, 0]
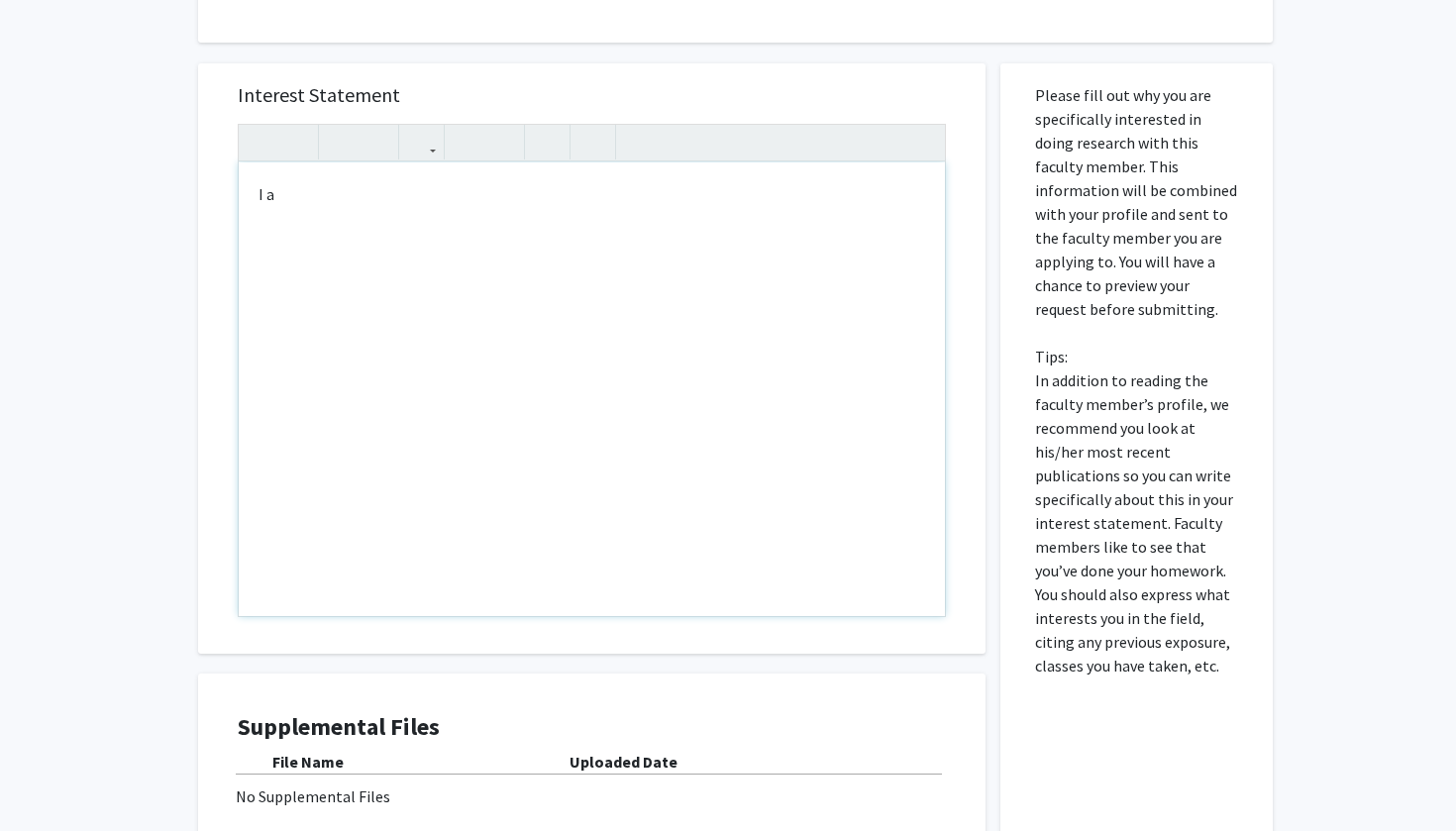
type textarea "I"
click at [166, 420] on div "All Requests Request for [PERSON_NAME] Request for [PERSON_NAME] Departments: D…" at bounding box center [728, 386] width 1456 height 1194
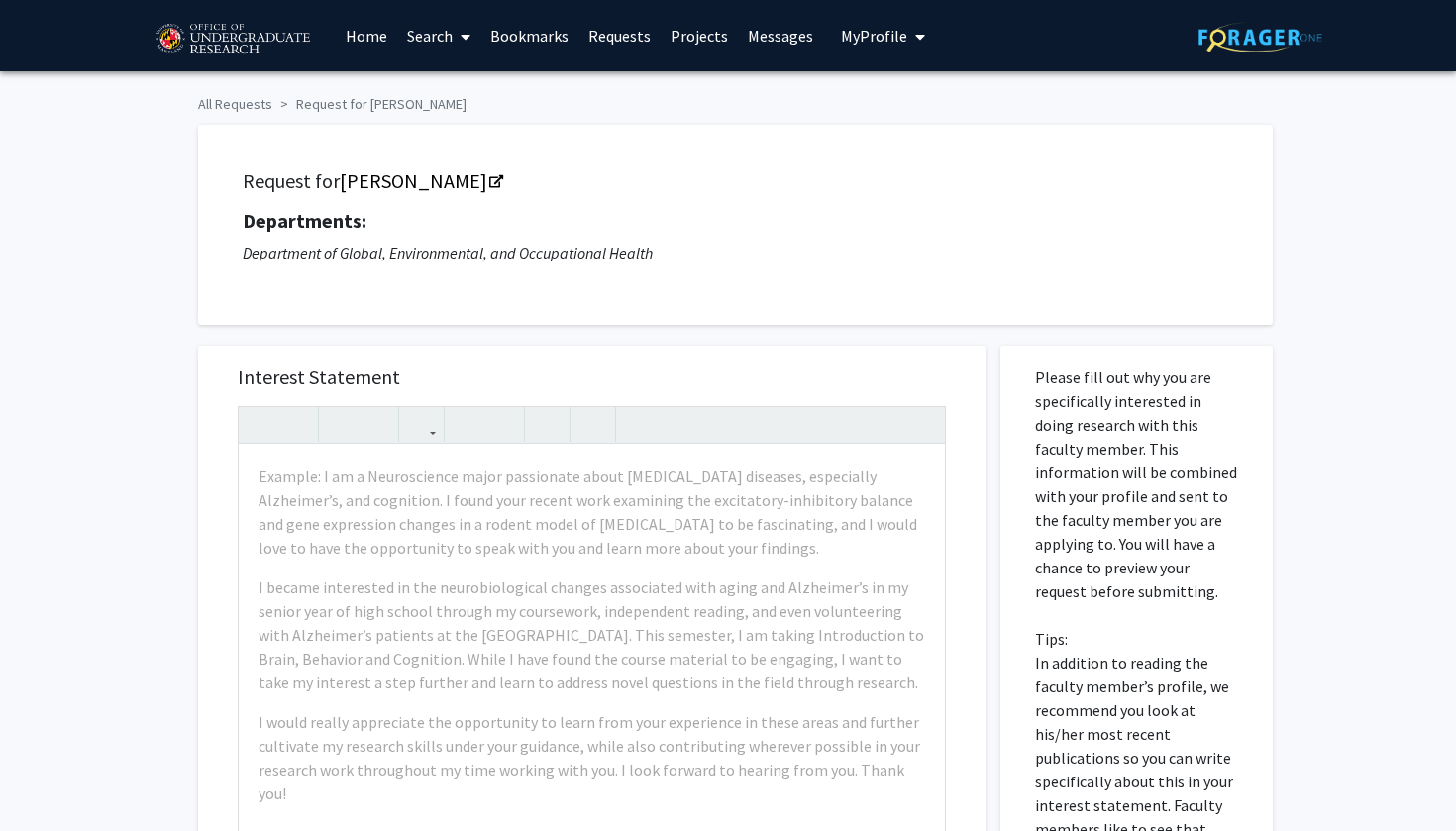
scroll to position [0, 0]
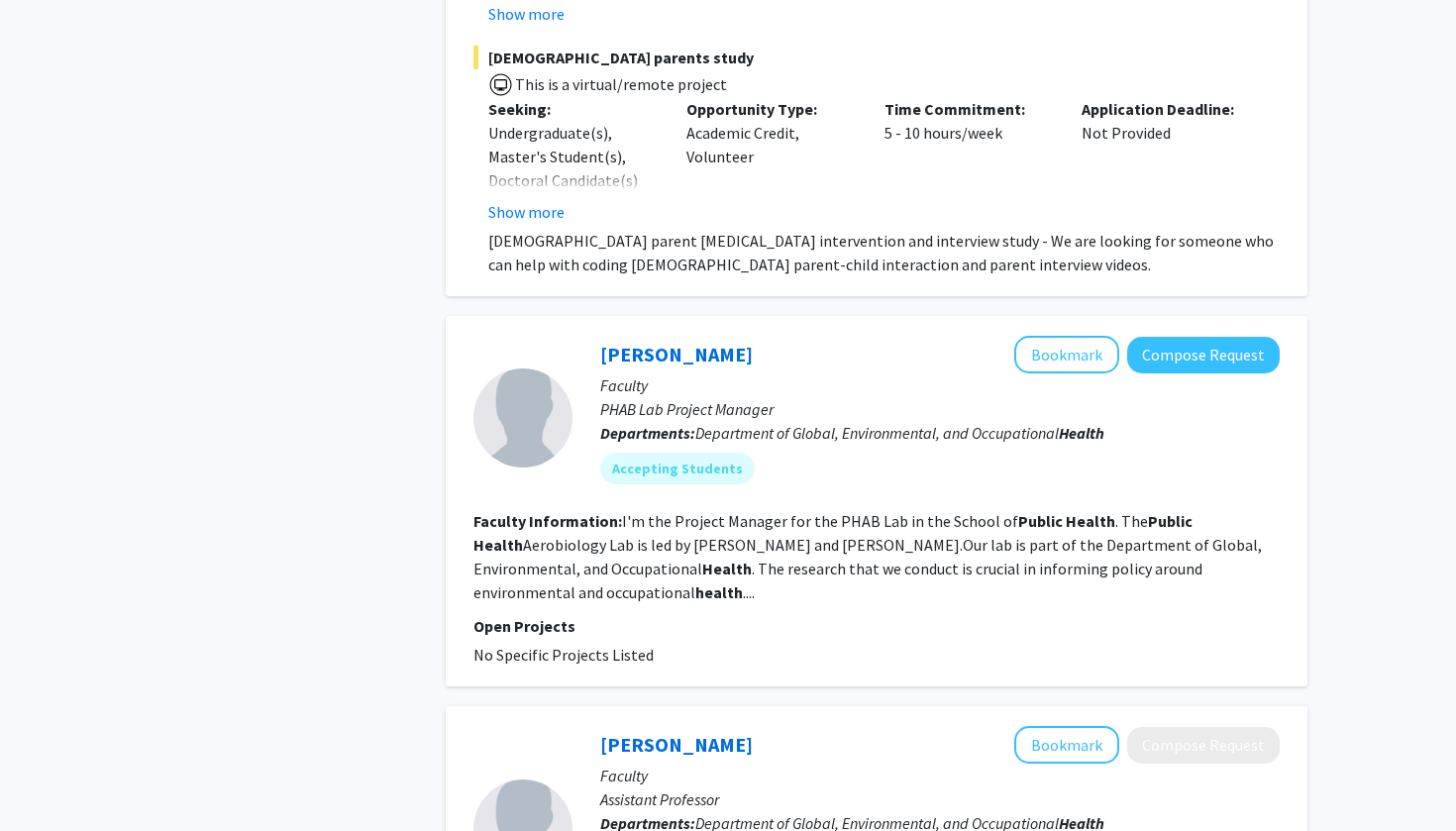
scroll to position [1239, 0]
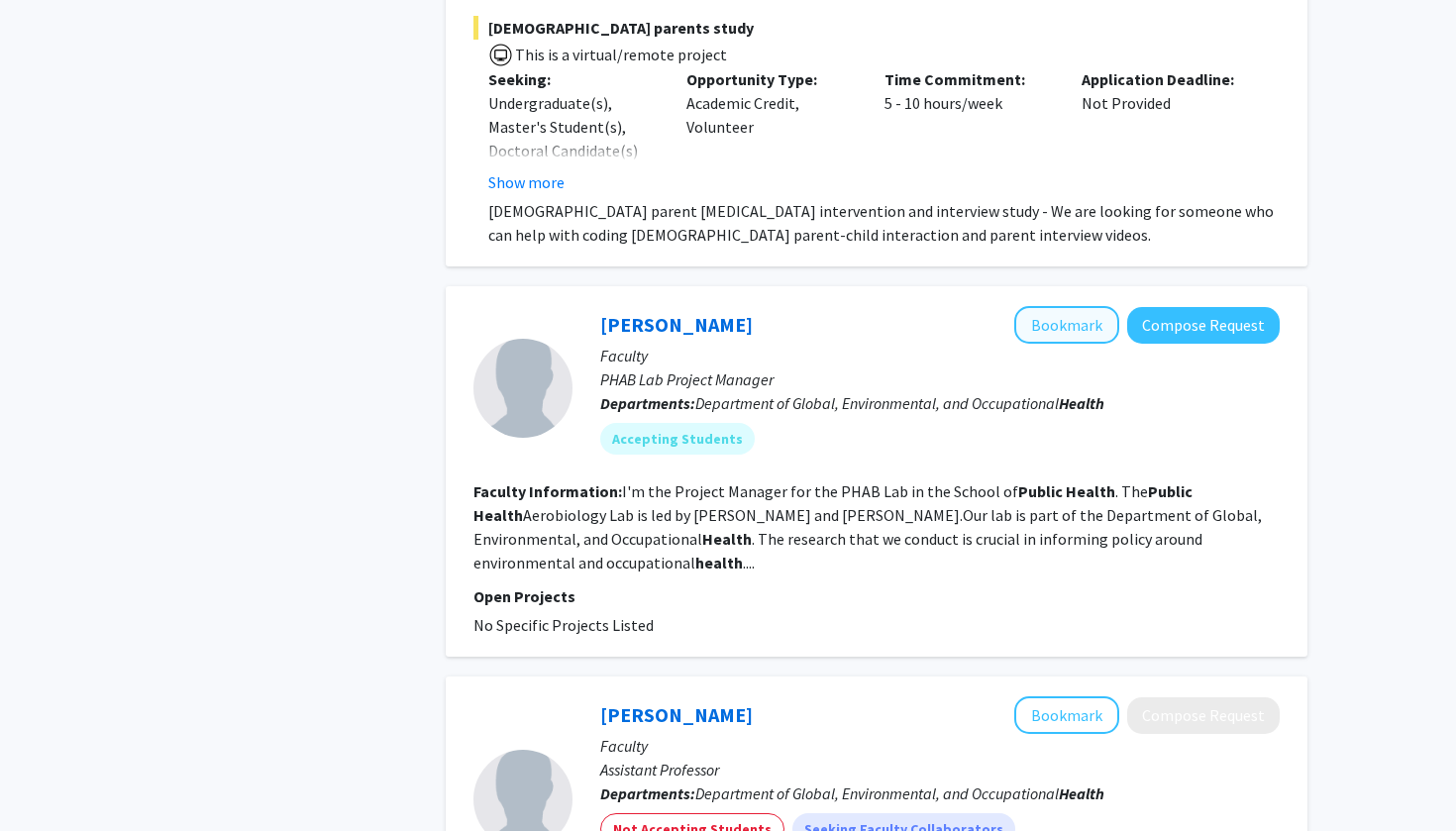
click at [1083, 313] on button "Bookmark" at bounding box center [1066, 325] width 105 height 38
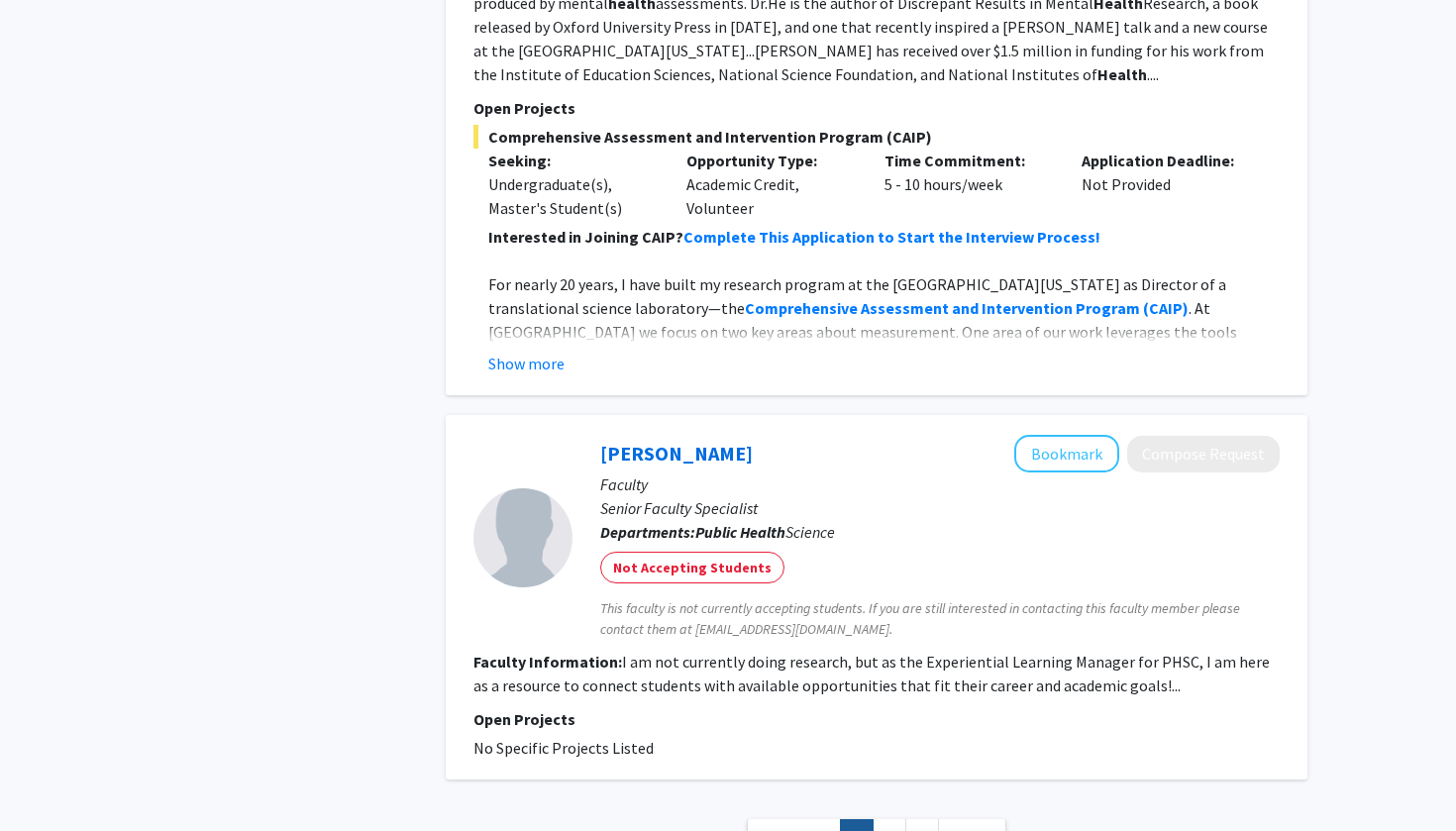
scroll to position [4970, 0]
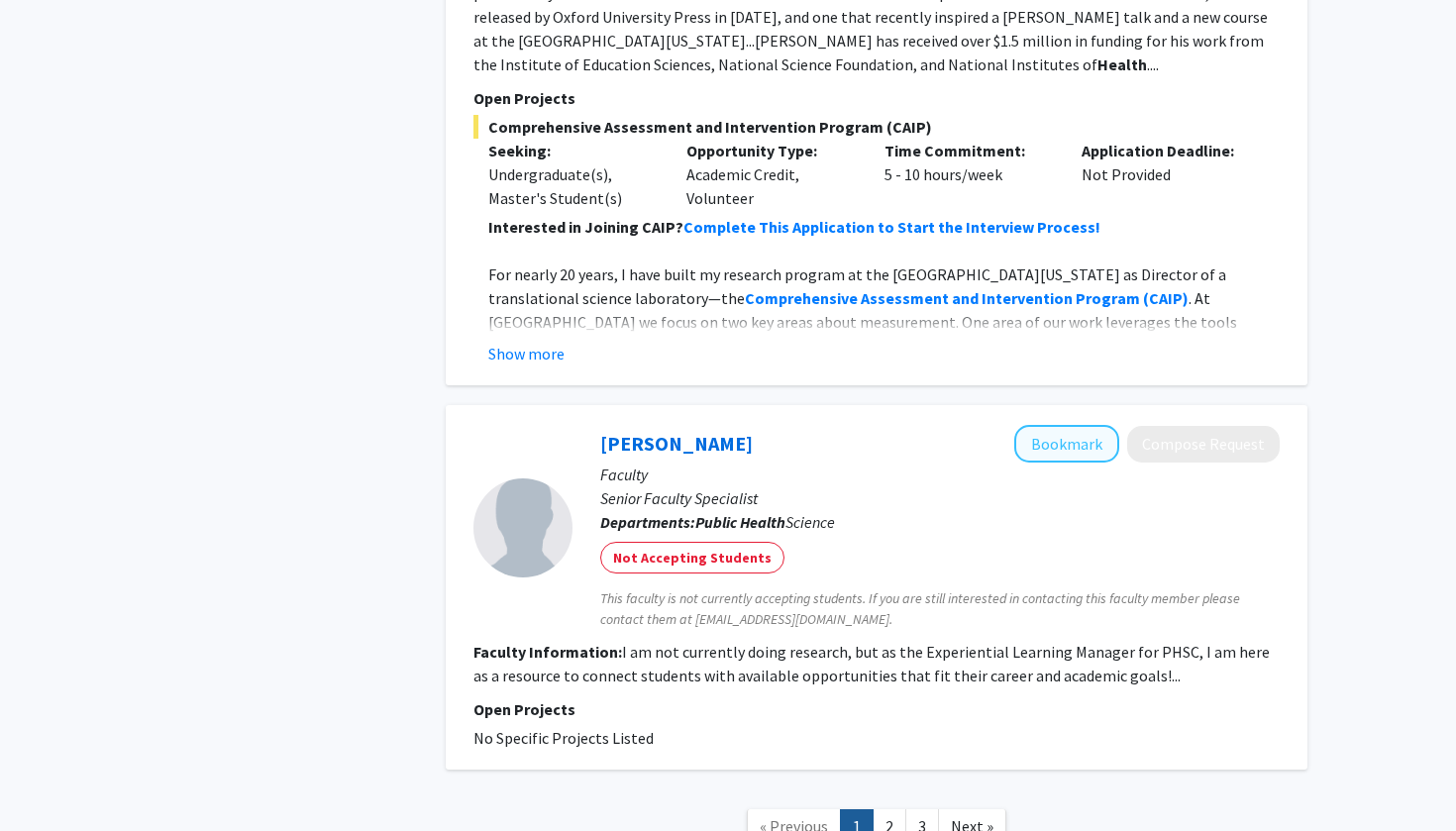
click at [1039, 425] on button "Bookmark" at bounding box center [1066, 444] width 105 height 38
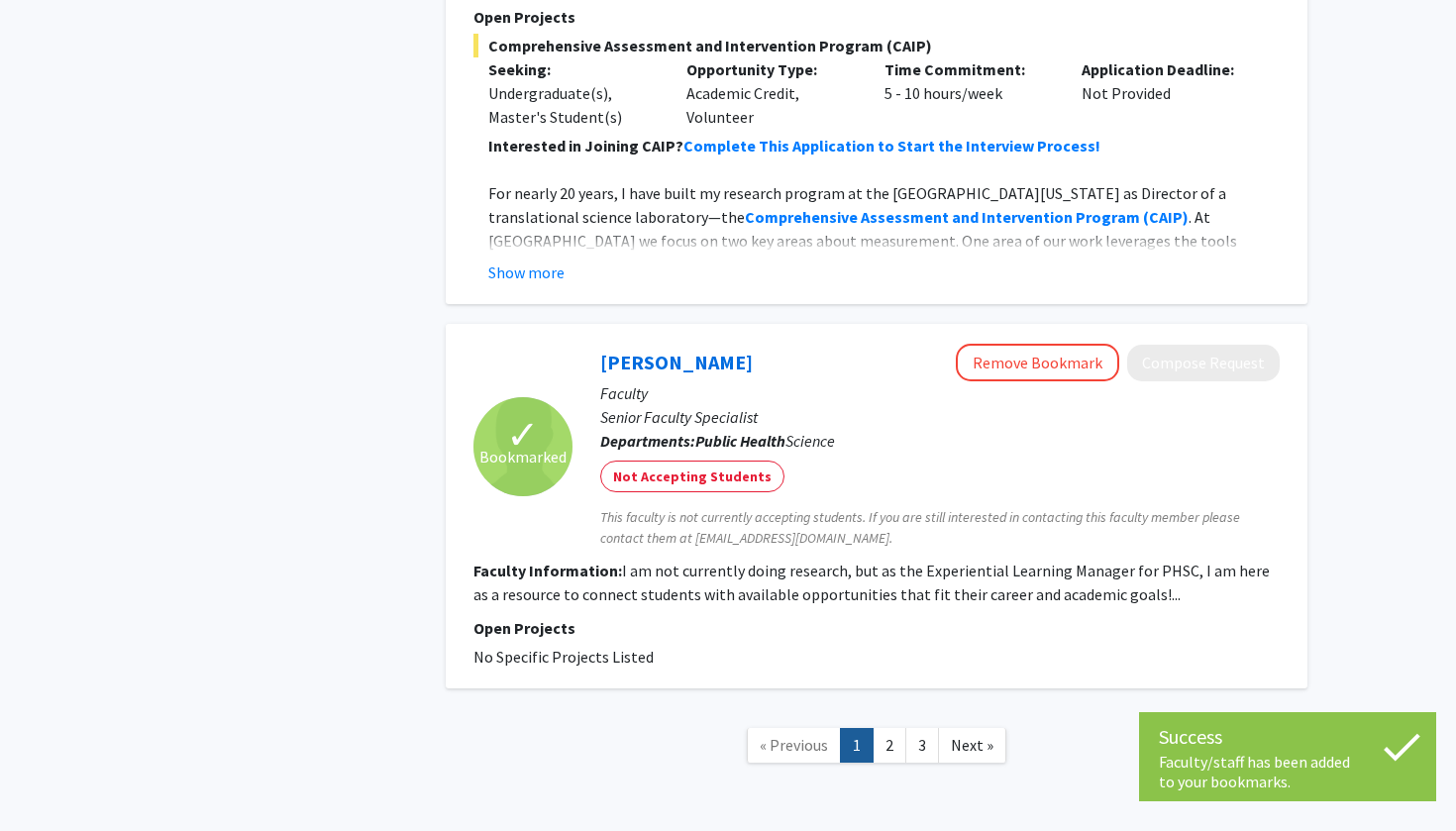
scroll to position [5056, 0]
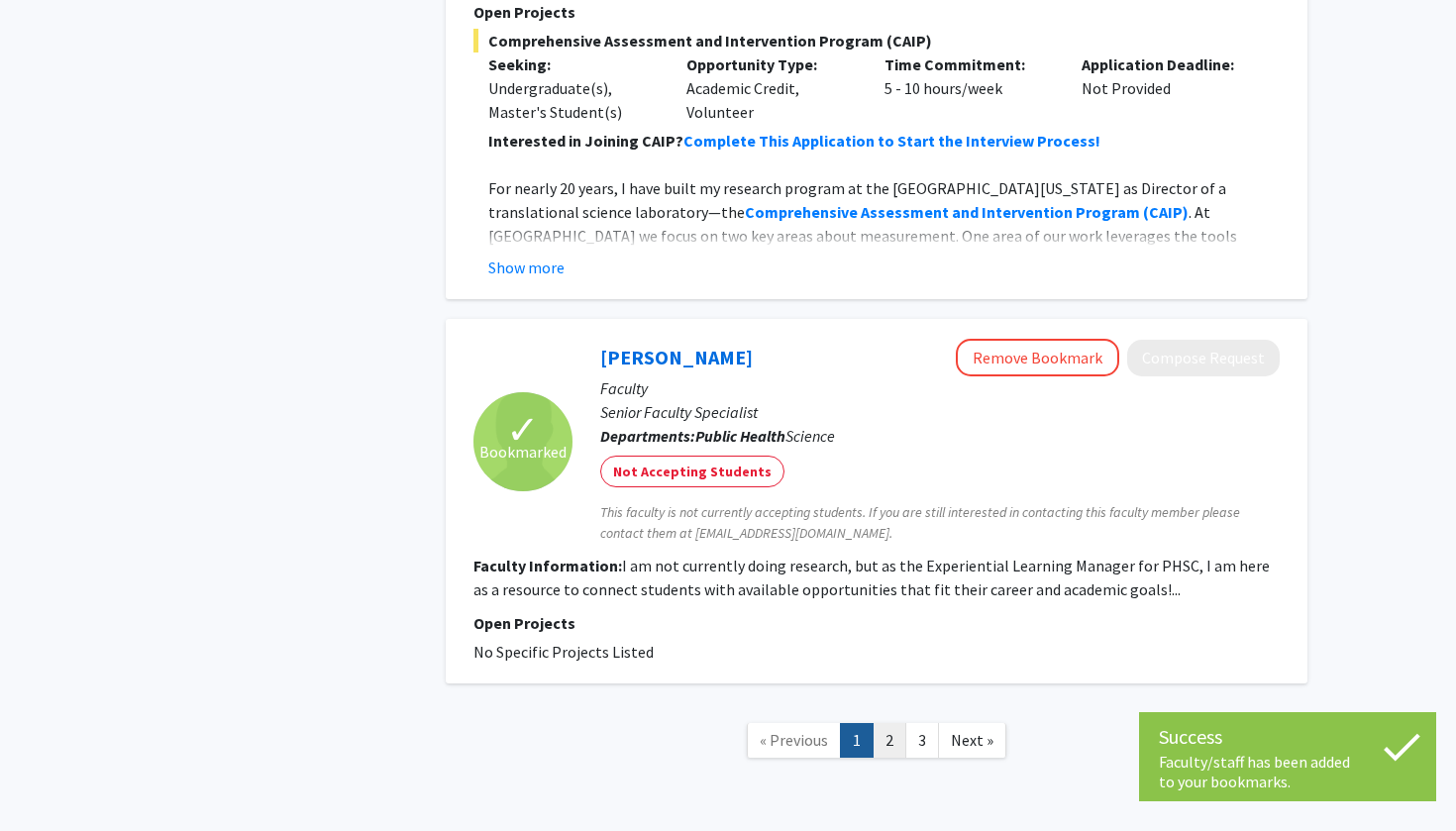
click at [879, 723] on link "2" at bounding box center [889, 740] width 34 height 35
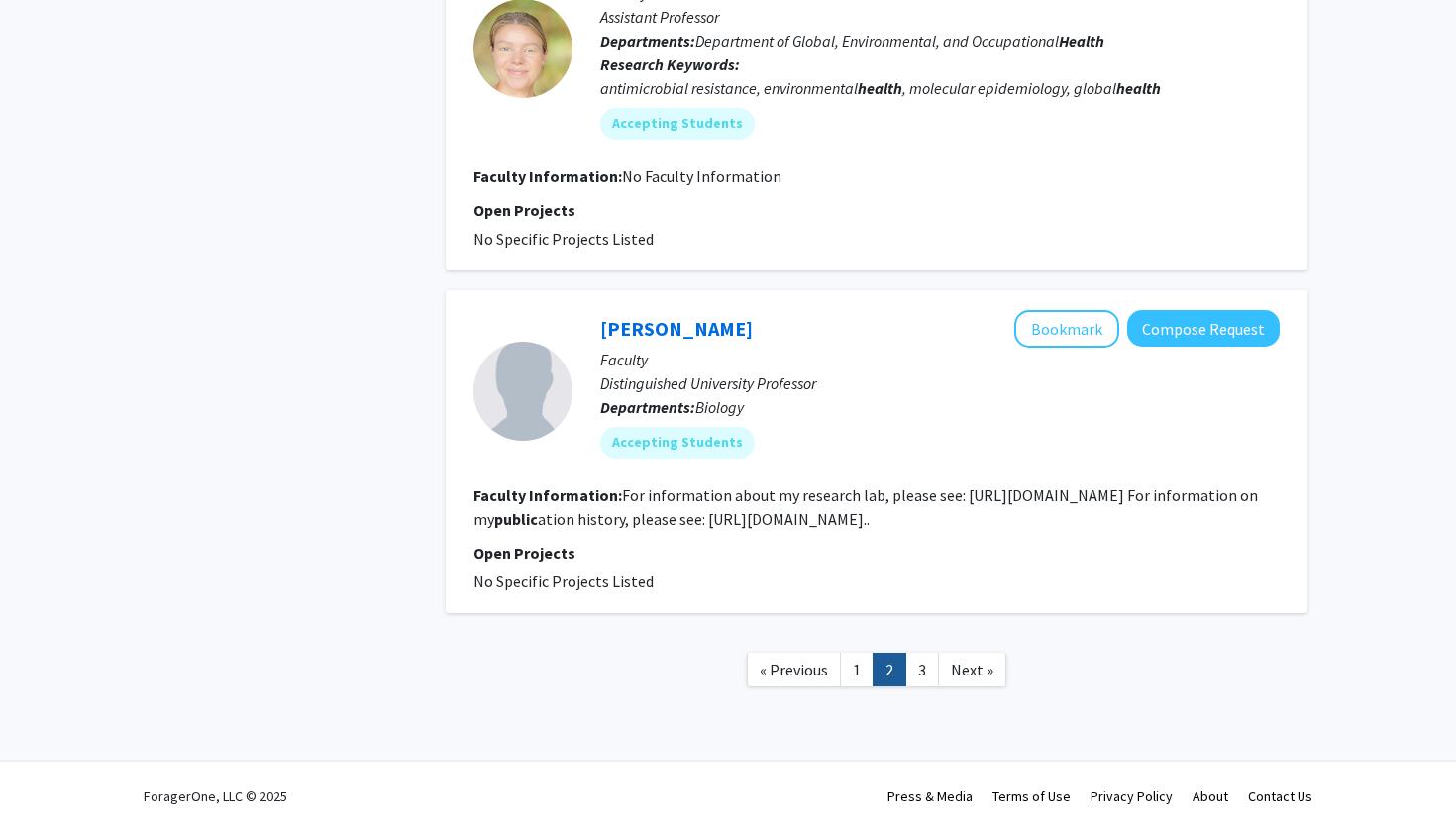
scroll to position [4202, 0]
drag, startPoint x: 956, startPoint y: 495, endPoint x: 1203, endPoint y: 490, distance: 247.1
click at [1203, 490] on fg-read-more "For information about my research lab, please see: [URL][DOMAIN_NAME] For infor…" at bounding box center [865, 507] width 784 height 44
drag, startPoint x: 1240, startPoint y: 493, endPoint x: 957, endPoint y: 503, distance: 283.2
click at [957, 503] on fg-read-more "For information about my research lab, please see: [URL][DOMAIN_NAME] For infor…" at bounding box center [865, 507] width 784 height 44
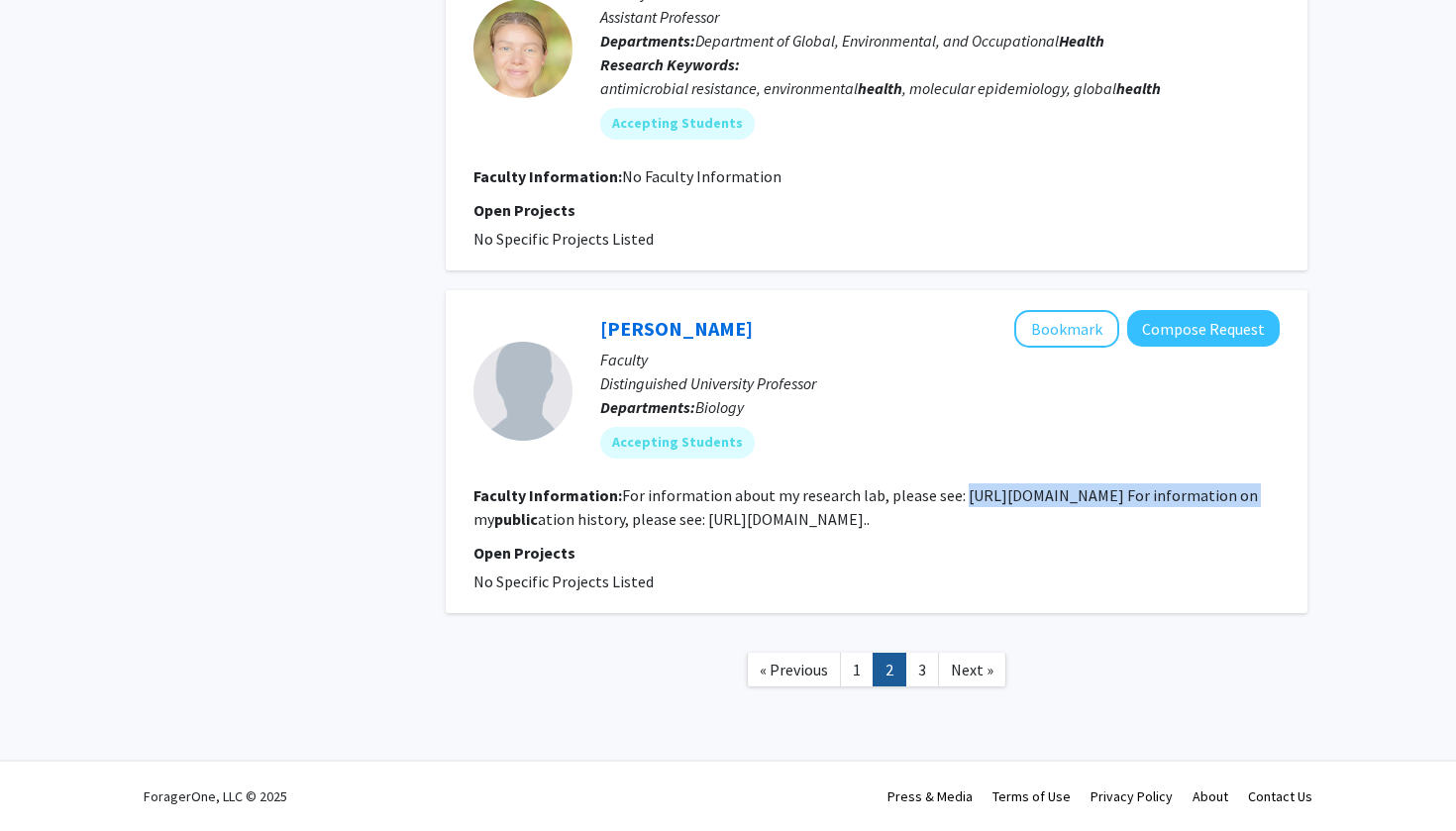
copy fg-read-more "[URL][DOMAIN_NAME]"
